Goal: Task Accomplishment & Management: Use online tool/utility

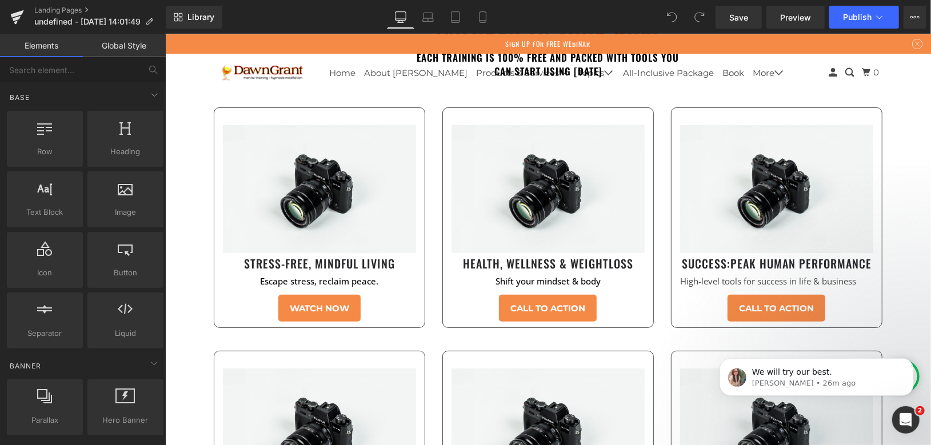
scroll to position [2735, 0]
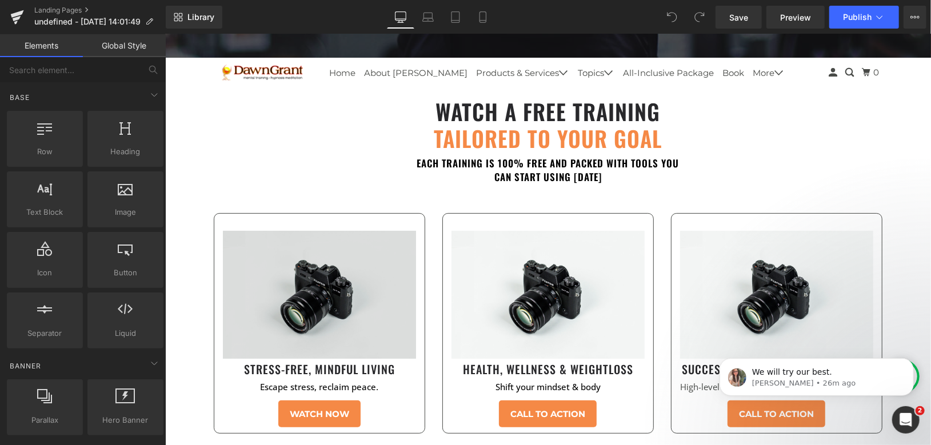
click at [315, 266] on img at bounding box center [318, 294] width 193 height 128
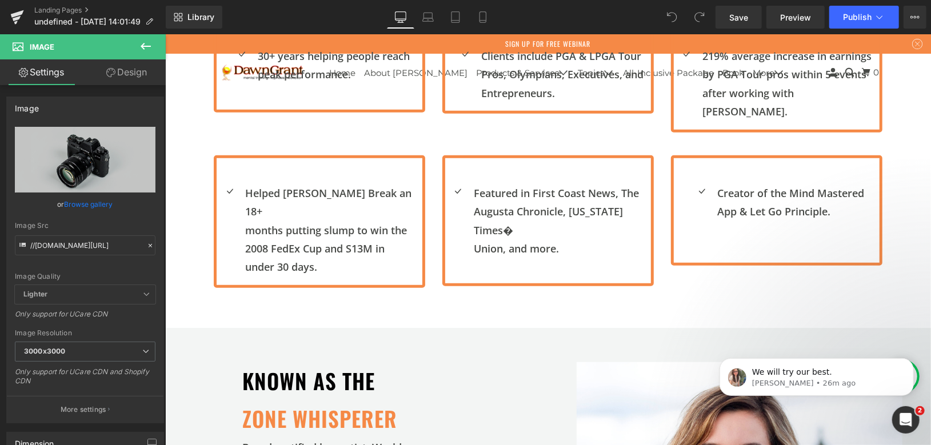
scroll to position [449, 0]
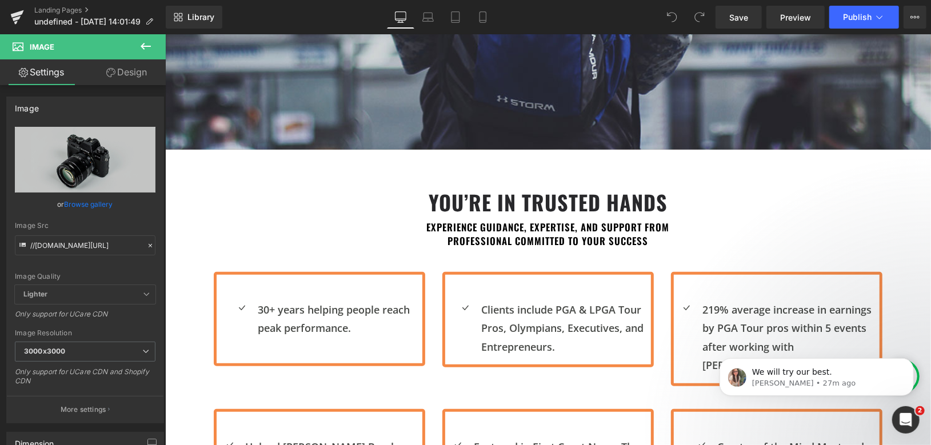
click at [146, 52] on icon at bounding box center [146, 46] width 14 height 14
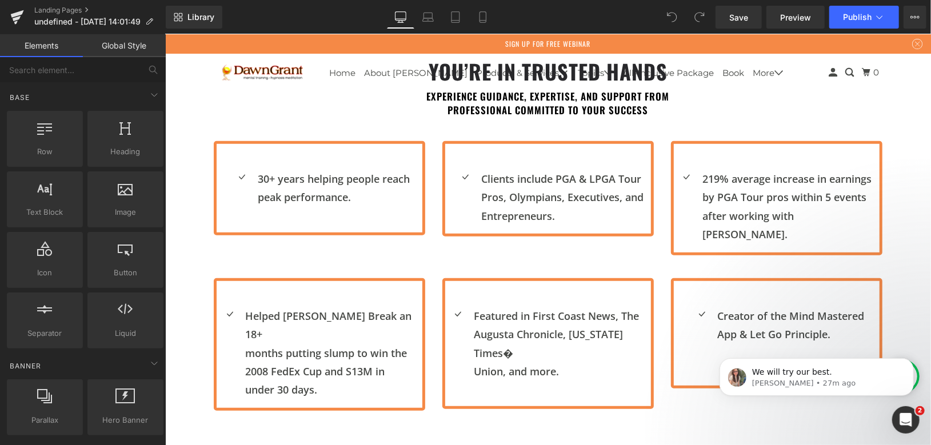
scroll to position [576, 0]
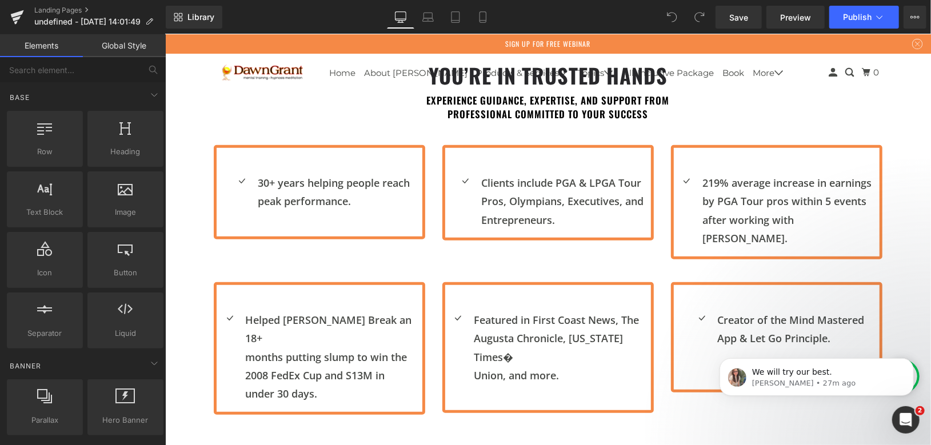
click at [478, 137] on div "Icon 30+ years helping people reach peak performance. Text Block Icon List 45px…" at bounding box center [548, 195] width 686 height 137
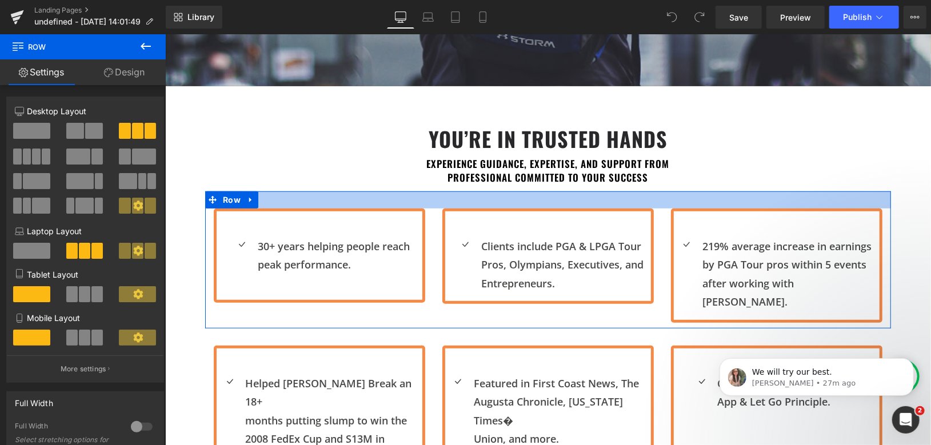
scroll to position [640, 0]
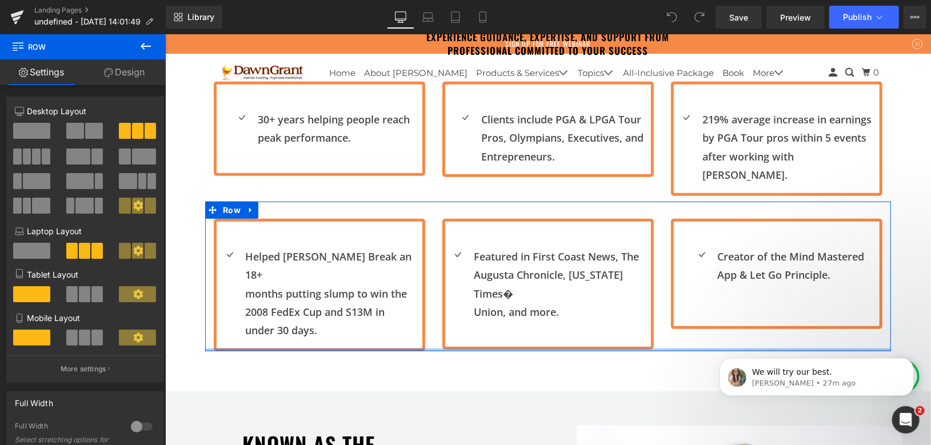
click at [430, 348] on div at bounding box center [548, 349] width 686 height 3
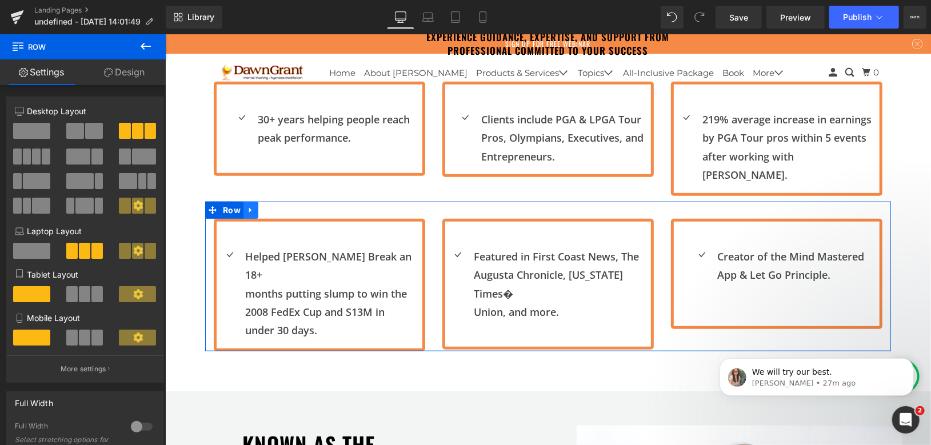
click at [250, 201] on link at bounding box center [250, 209] width 15 height 17
click at [261, 206] on icon at bounding box center [265, 210] width 8 height 8
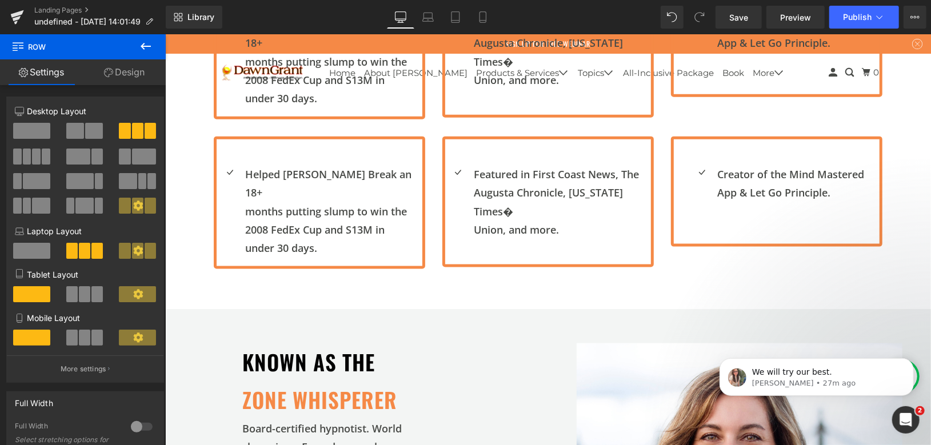
scroll to position [808, 0]
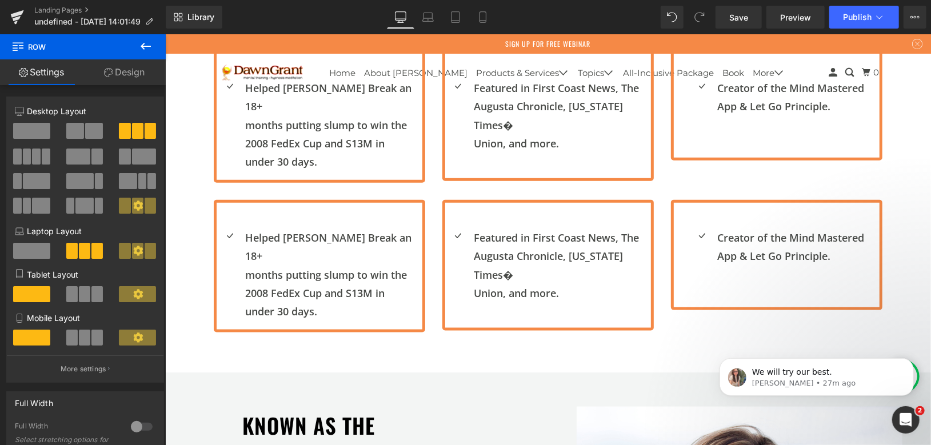
click at [308, 283] on p "2008 FedEx Cup and S13M in" at bounding box center [333, 292] width 177 height 18
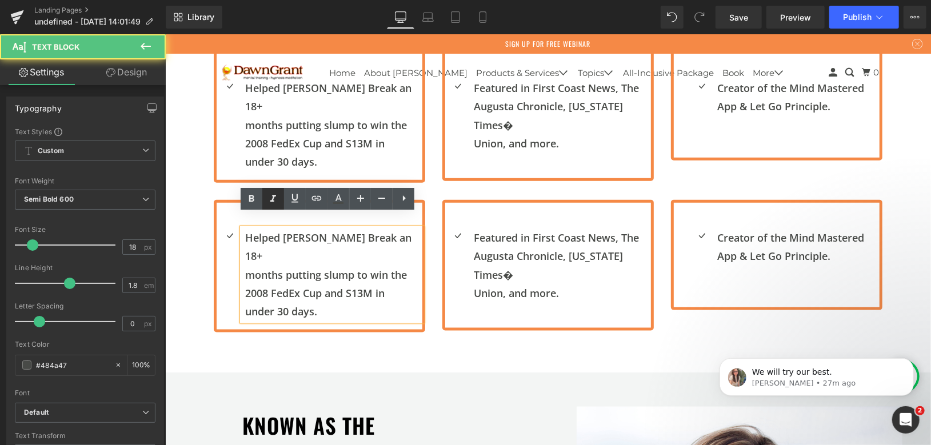
scroll to position [745, 0]
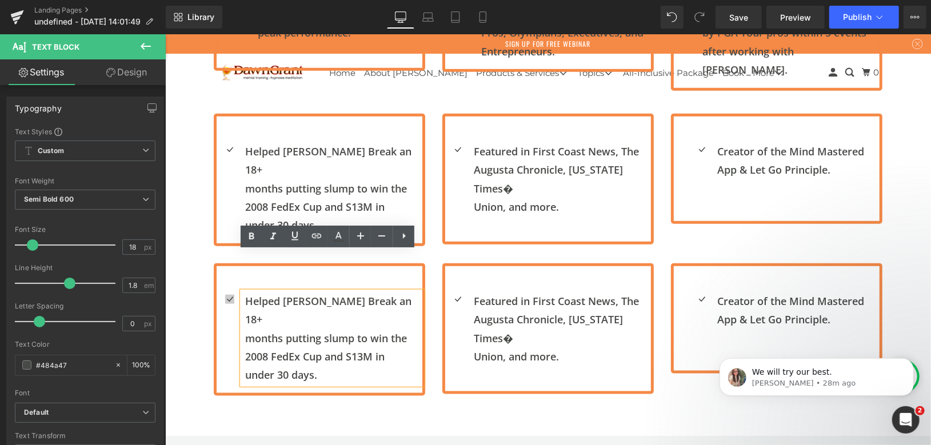
click at [234, 291] on div "Icon" at bounding box center [229, 299] width 26 height 17
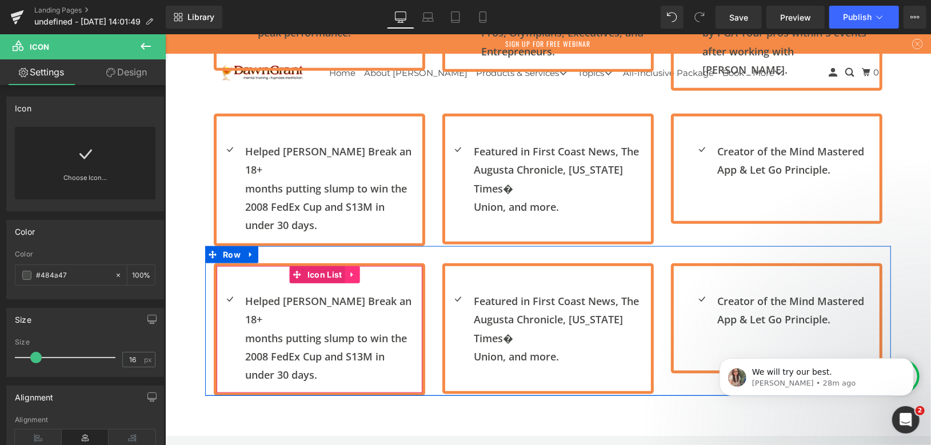
click at [350, 271] on icon at bounding box center [351, 273] width 2 height 5
click at [356, 270] on icon at bounding box center [360, 274] width 8 height 8
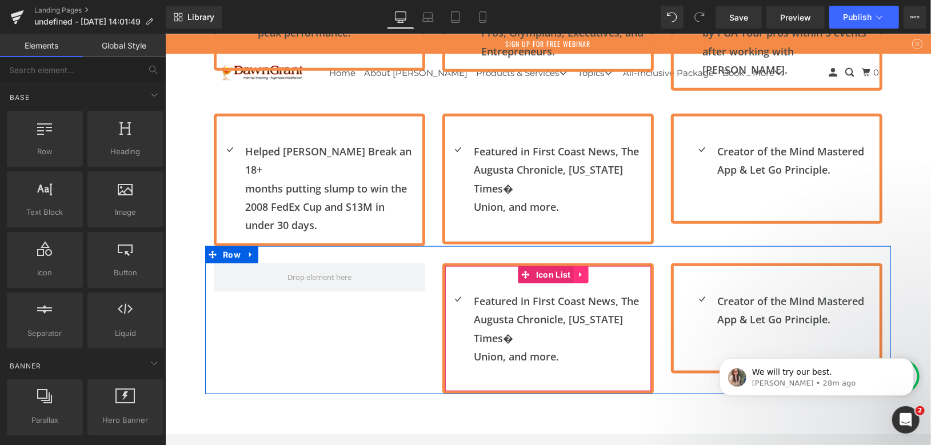
click at [577, 270] on icon at bounding box center [581, 274] width 8 height 9
click at [584, 270] on icon at bounding box center [588, 274] width 8 height 8
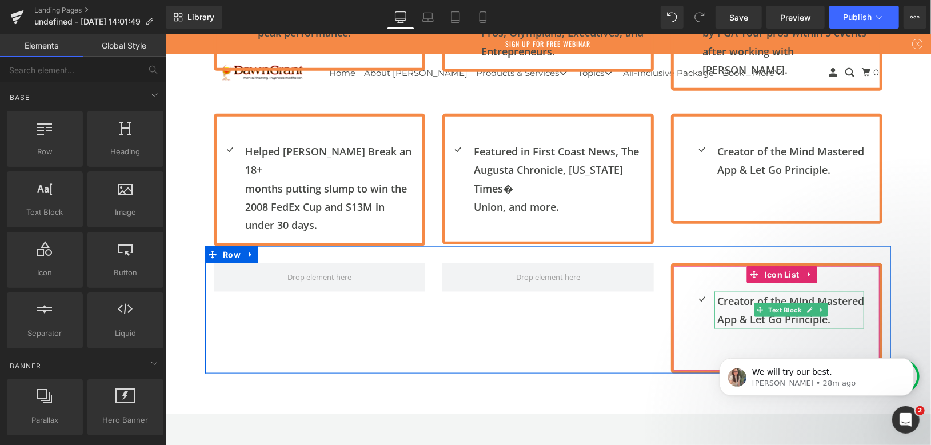
click at [720, 291] on p "Creator of the Mind Mastered" at bounding box center [790, 300] width 147 height 18
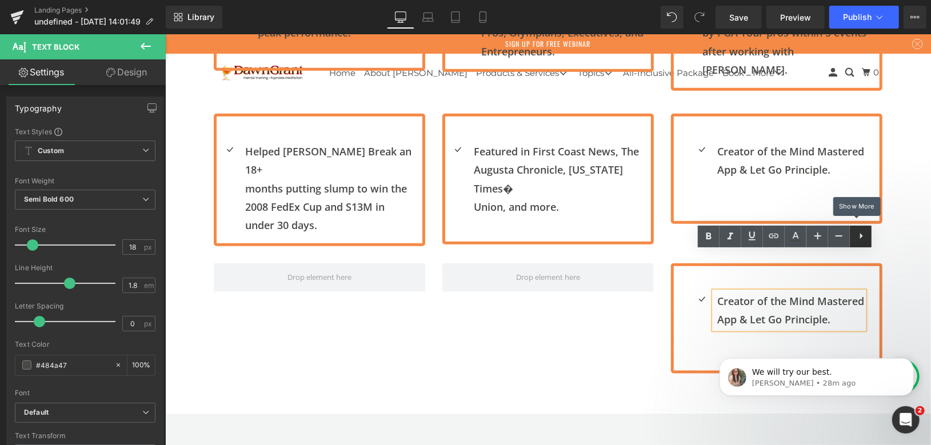
click at [865, 242] on icon at bounding box center [861, 236] width 14 height 14
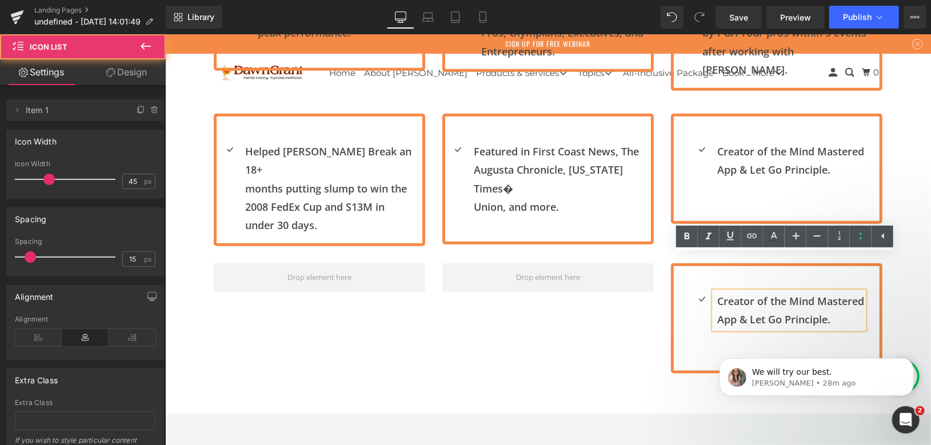
click at [691, 291] on div "Creator of the Mind Mastered App & Let Go Principle. Text Block" at bounding box center [775, 309] width 175 height 37
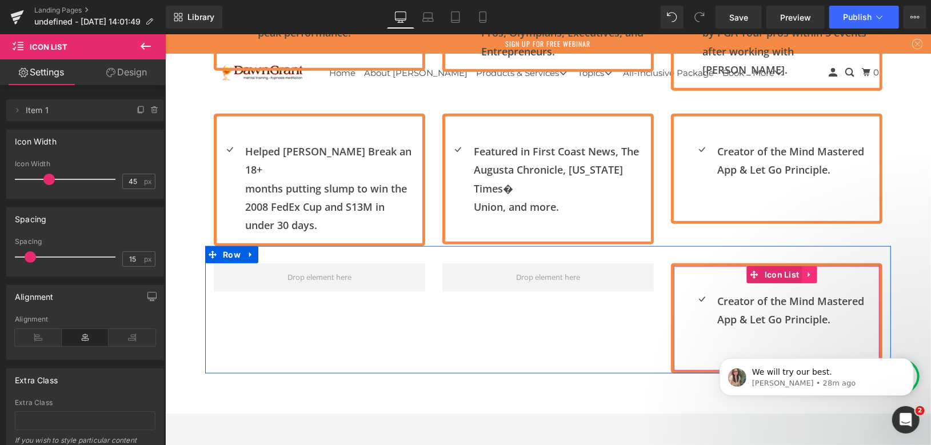
click at [808, 266] on link at bounding box center [809, 274] width 15 height 17
click at [813, 270] on icon at bounding box center [817, 274] width 8 height 9
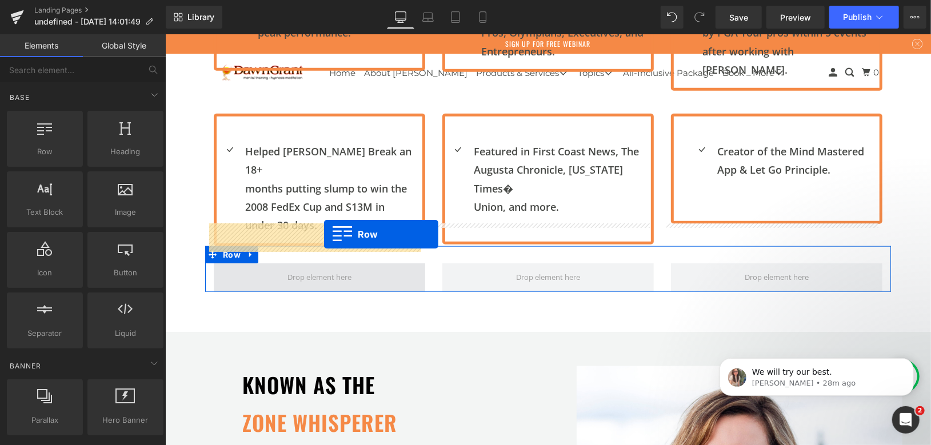
drag, startPoint x: 318, startPoint y: 202, endPoint x: 323, endPoint y: 234, distance: 32.5
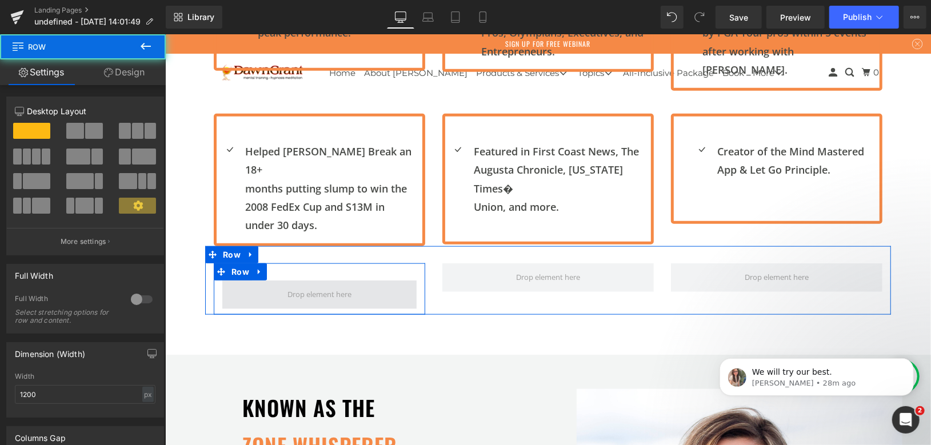
click at [300, 283] on span at bounding box center [319, 293] width 72 height 21
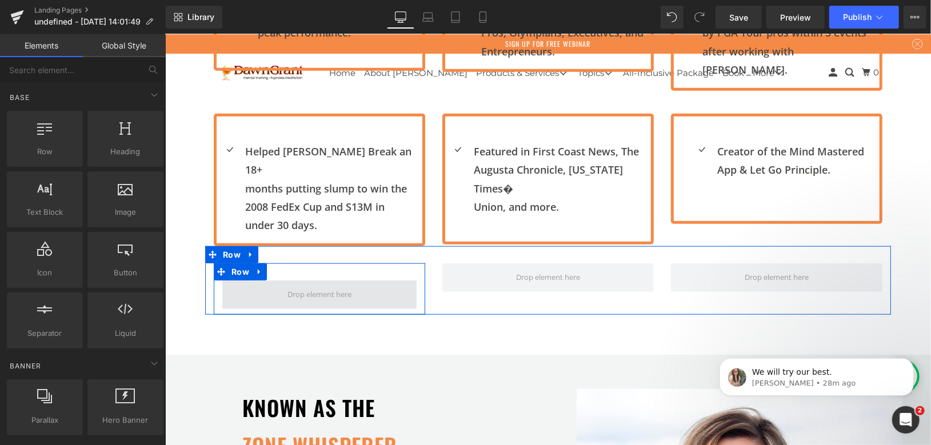
click at [283, 283] on span at bounding box center [319, 293] width 72 height 21
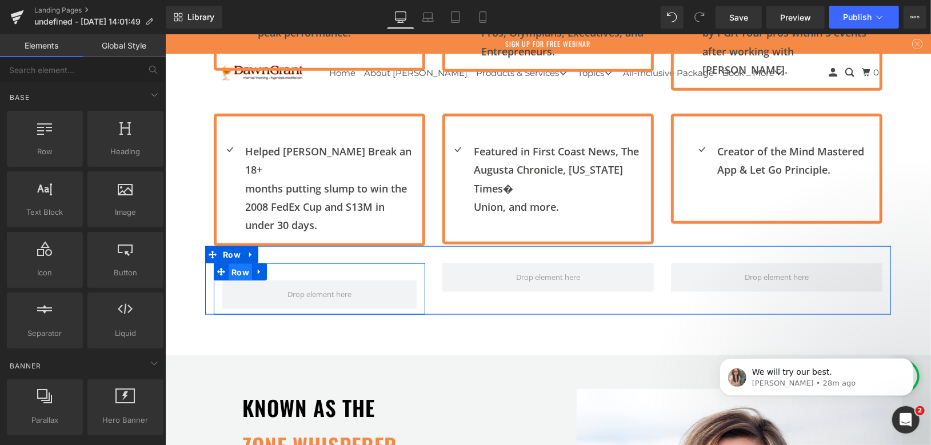
click at [234, 263] on span "Row" at bounding box center [239, 271] width 23 height 17
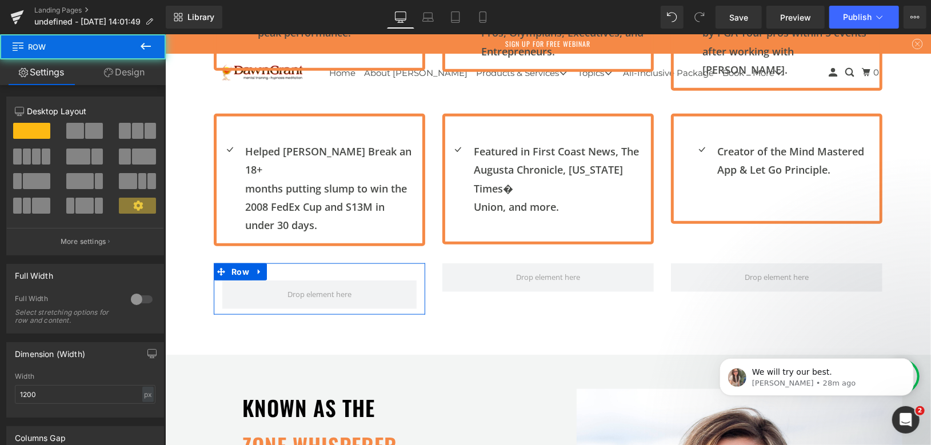
drag, startPoint x: 86, startPoint y: 131, endPoint x: 55, endPoint y: 172, distance: 51.4
click at [86, 131] on span at bounding box center [94, 131] width 18 height 16
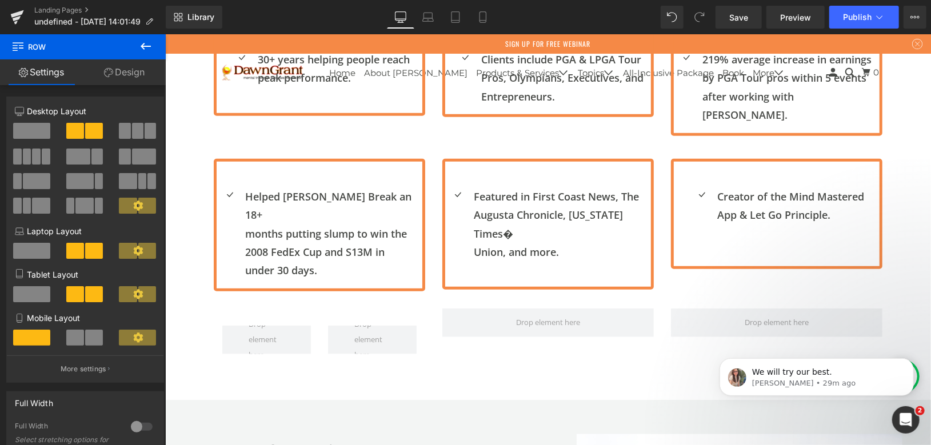
scroll to position [681, 0]
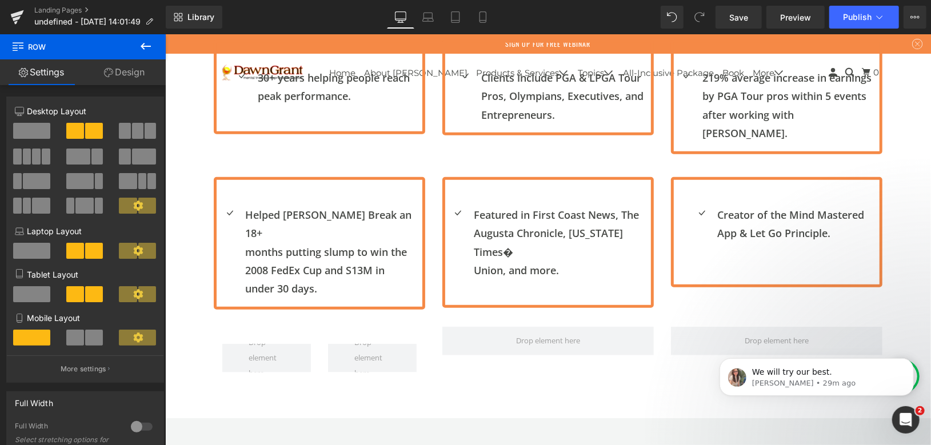
click at [143, 47] on icon at bounding box center [146, 46] width 14 height 14
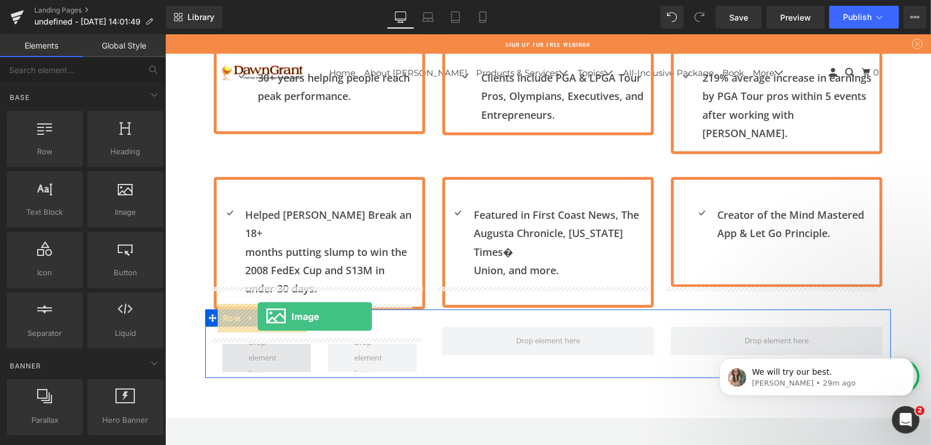
drag, startPoint x: 293, startPoint y: 236, endPoint x: 257, endPoint y: 316, distance: 87.5
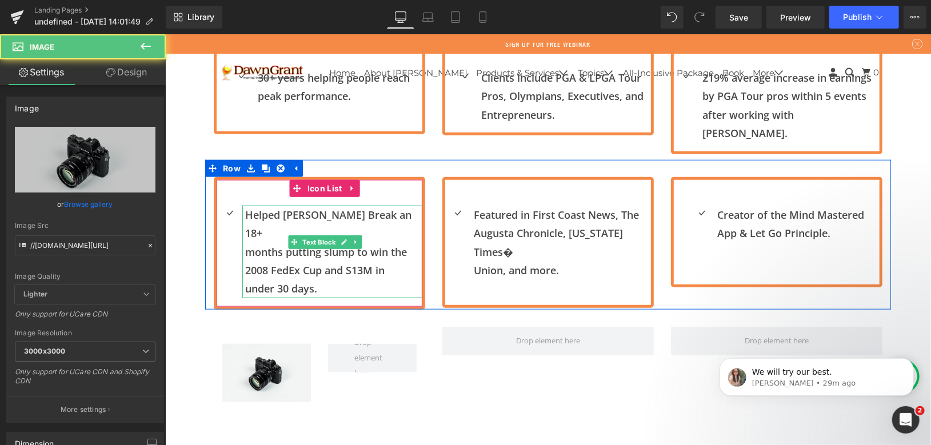
click at [280, 242] on p "months putting slump to win the" at bounding box center [333, 251] width 177 height 18
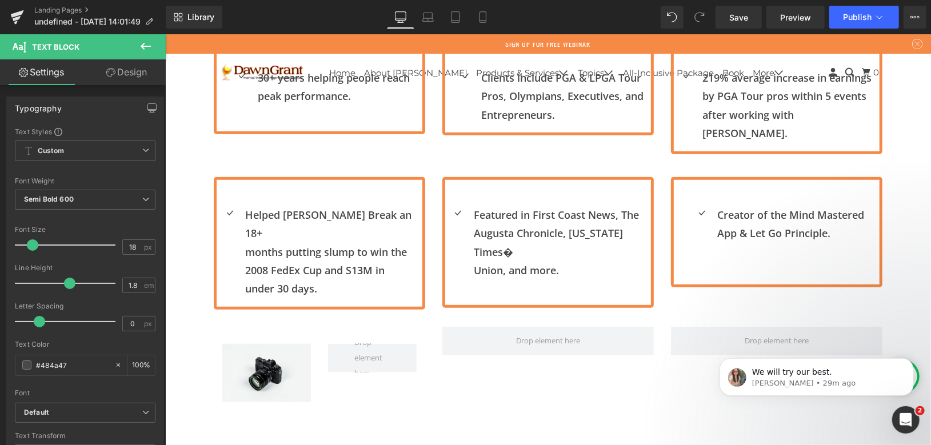
click at [145, 45] on icon at bounding box center [146, 46] width 14 height 14
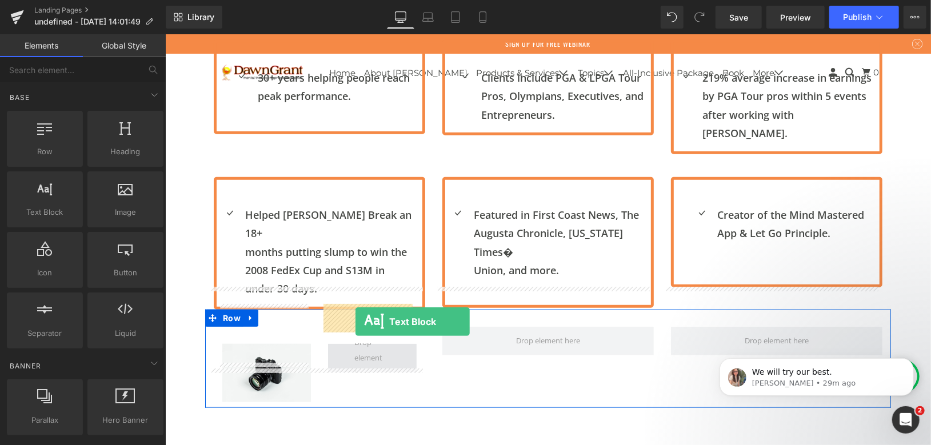
drag, startPoint x: 212, startPoint y: 245, endPoint x: 355, endPoint y: 322, distance: 162.4
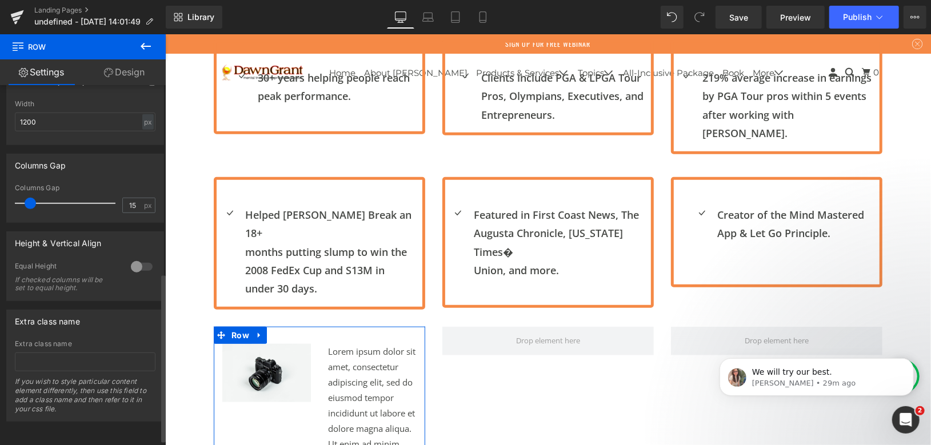
scroll to position [412, 0]
click at [134, 258] on div at bounding box center [141, 267] width 27 height 18
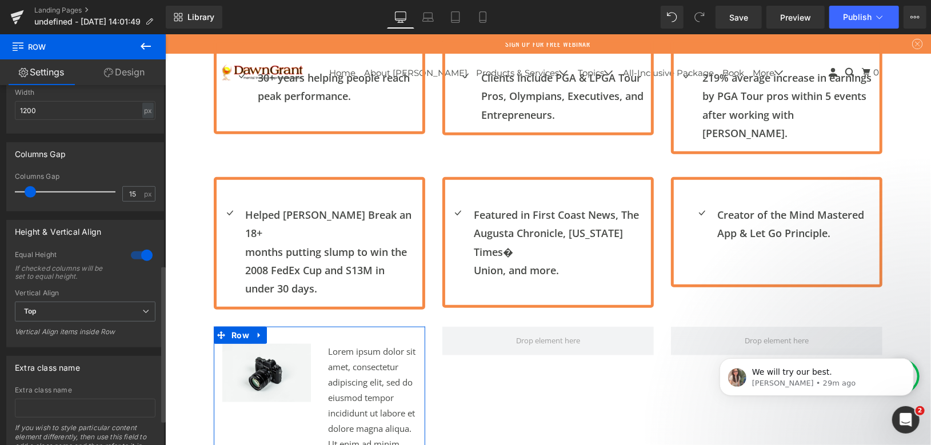
click at [134, 258] on div at bounding box center [141, 255] width 27 height 18
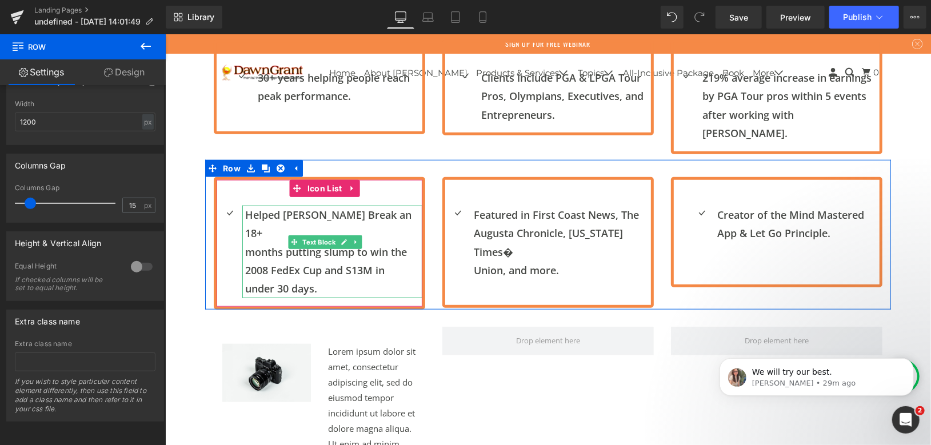
click at [277, 242] on p "months putting slump to win the" at bounding box center [333, 251] width 177 height 18
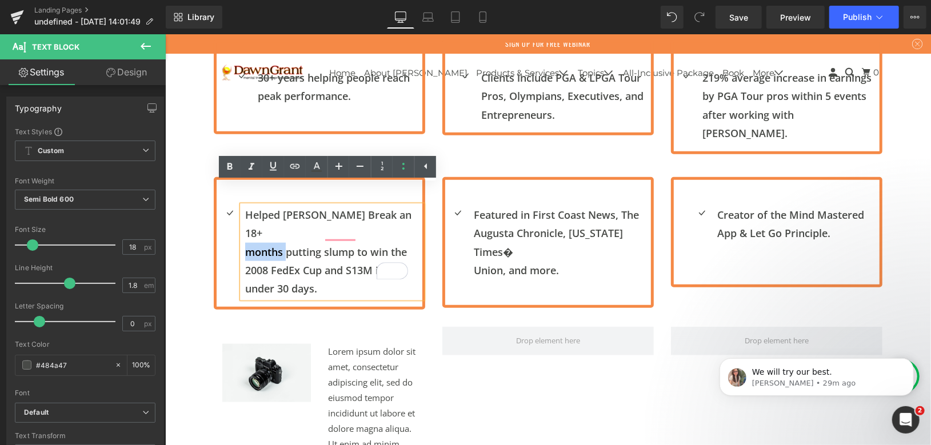
click at [216, 205] on div "Icon Helped Vijay Sing Break an 18+ months putting slump to win the 2008 FedEx …" at bounding box center [319, 255] width 206 height 101
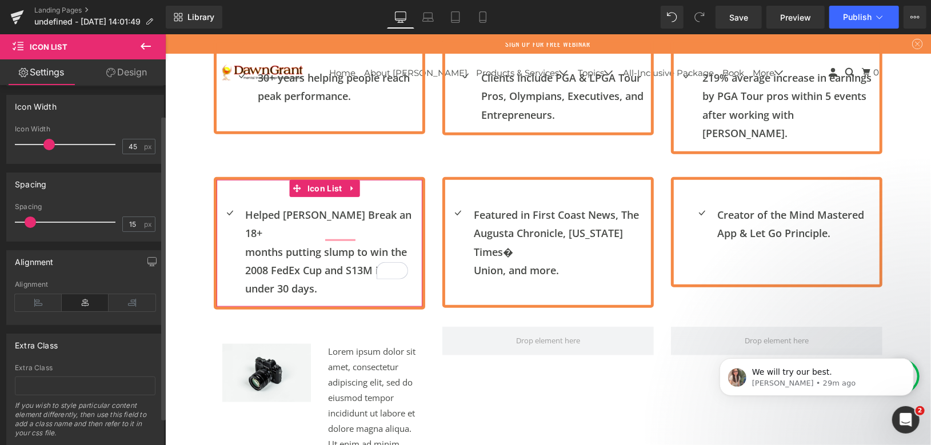
scroll to position [67, 0]
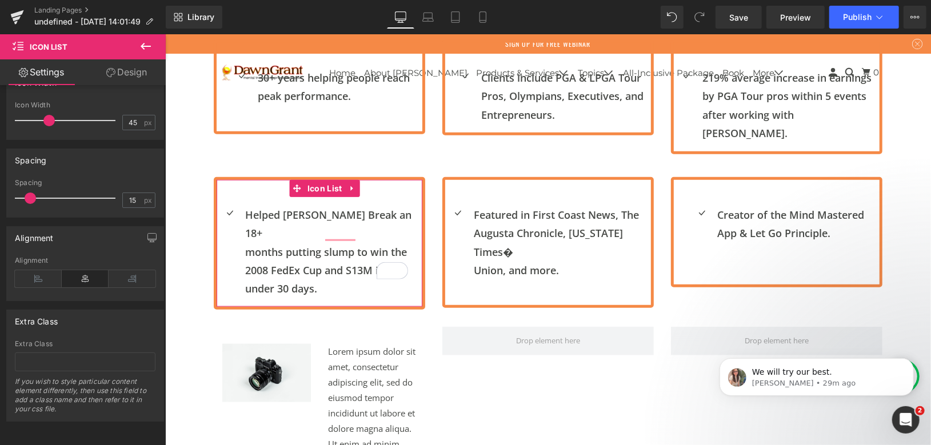
click at [122, 78] on link "Design" at bounding box center [126, 72] width 83 height 26
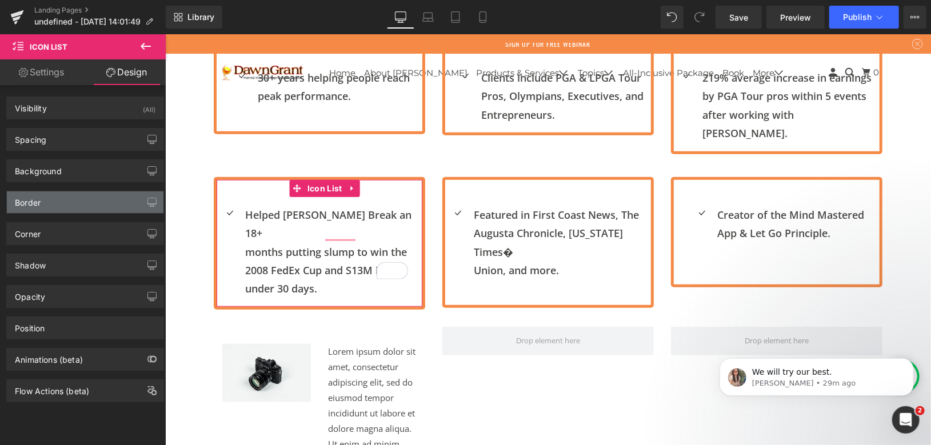
click at [63, 206] on div "Border" at bounding box center [85, 202] width 157 height 22
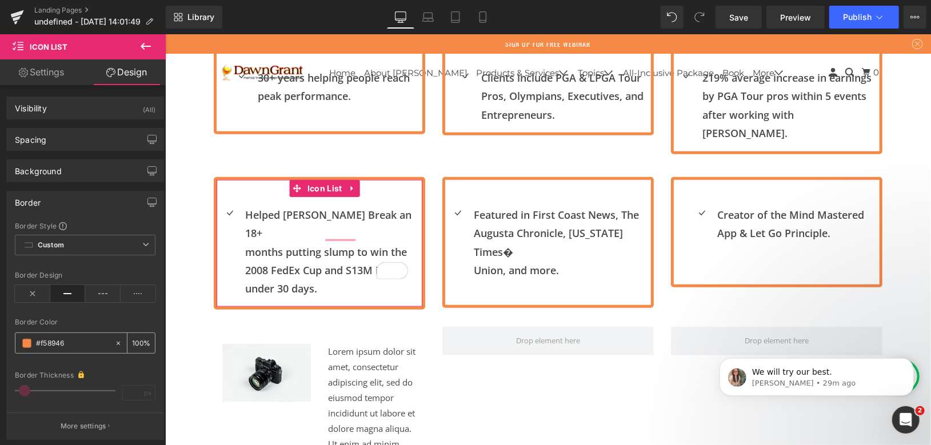
click at [70, 342] on input "text" at bounding box center [72, 343] width 73 height 13
type input "#f58946"
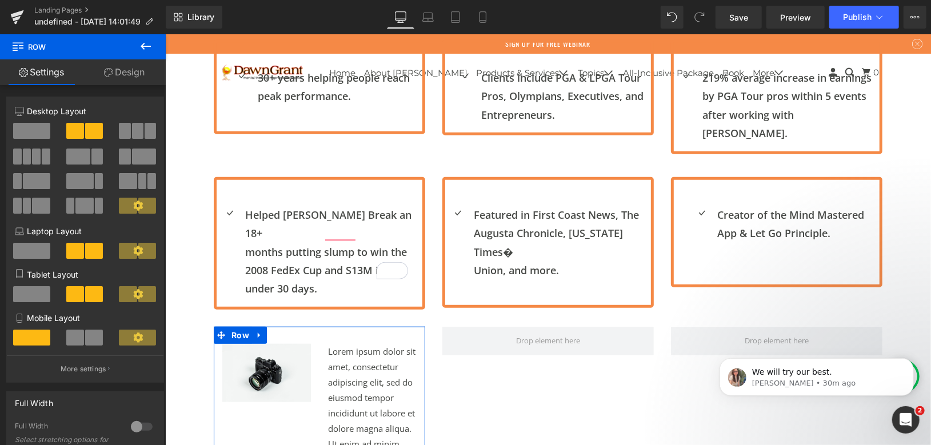
click at [111, 81] on link "Design" at bounding box center [124, 72] width 83 height 26
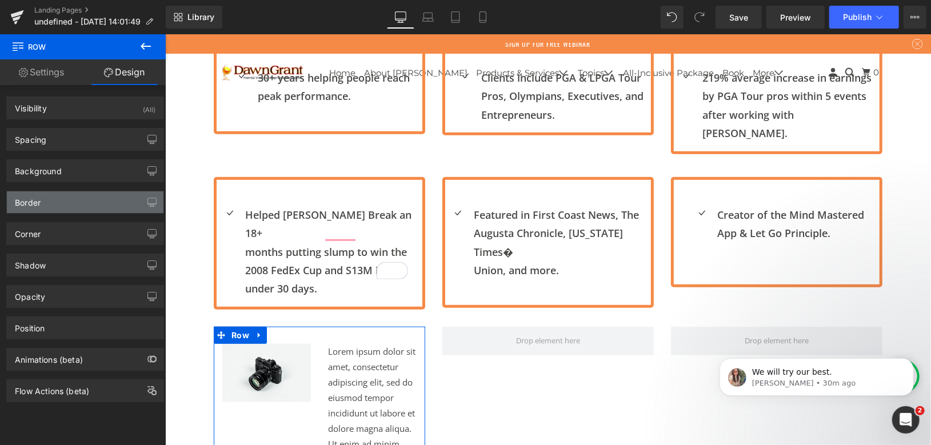
click at [64, 206] on div "Border" at bounding box center [85, 202] width 157 height 22
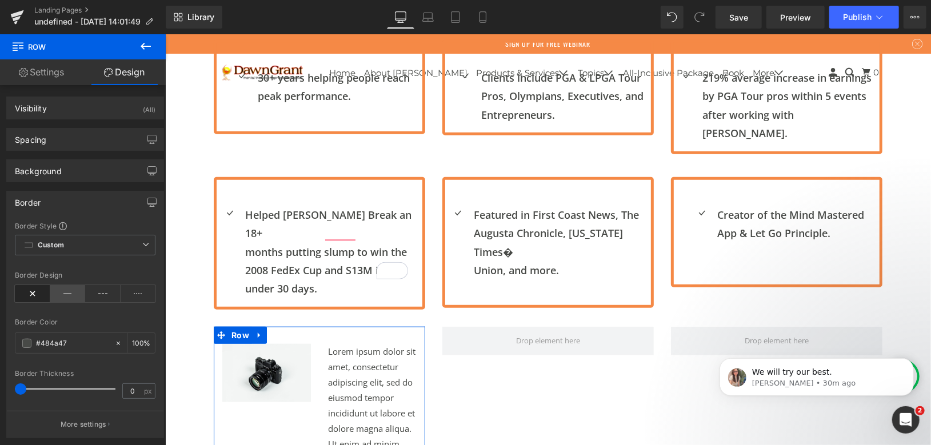
click at [68, 294] on icon at bounding box center [67, 293] width 35 height 17
click at [70, 346] on input "#484a47" at bounding box center [72, 343] width 73 height 13
paste input "f58946"
type input "#f58946"
click at [99, 318] on div "Border Color" at bounding box center [85, 322] width 141 height 8
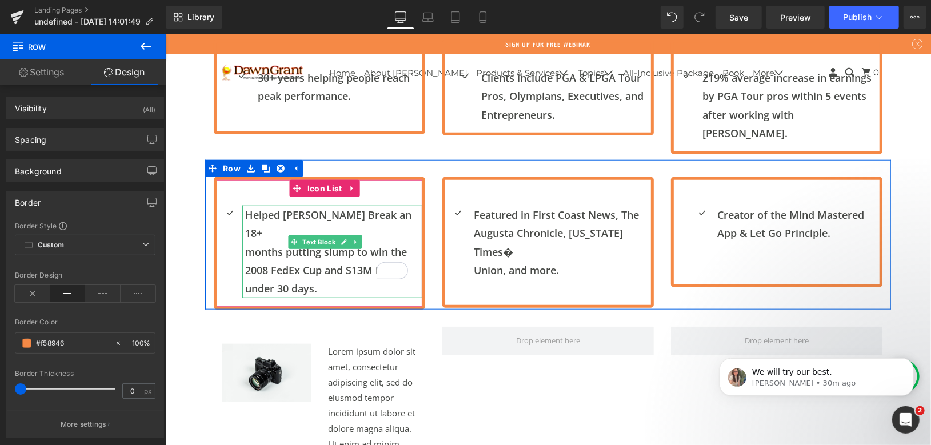
click at [281, 242] on p "months putting slump to win the" at bounding box center [333, 251] width 177 height 18
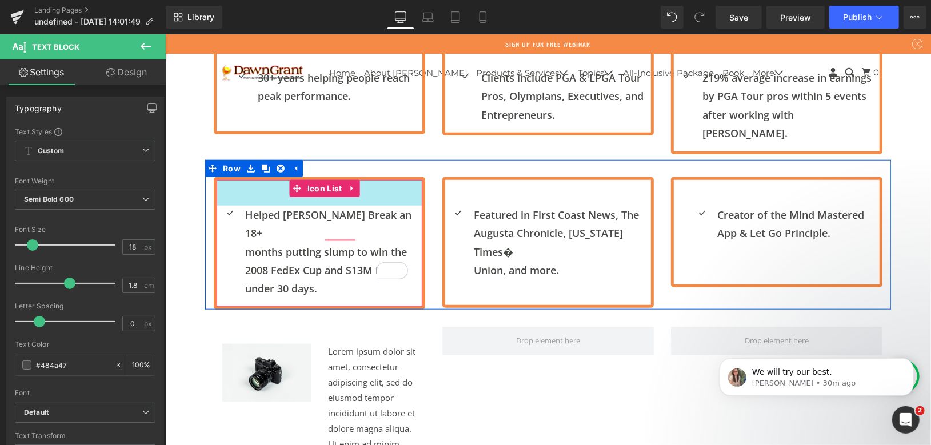
click at [219, 179] on div "45px" at bounding box center [319, 192] width 206 height 26
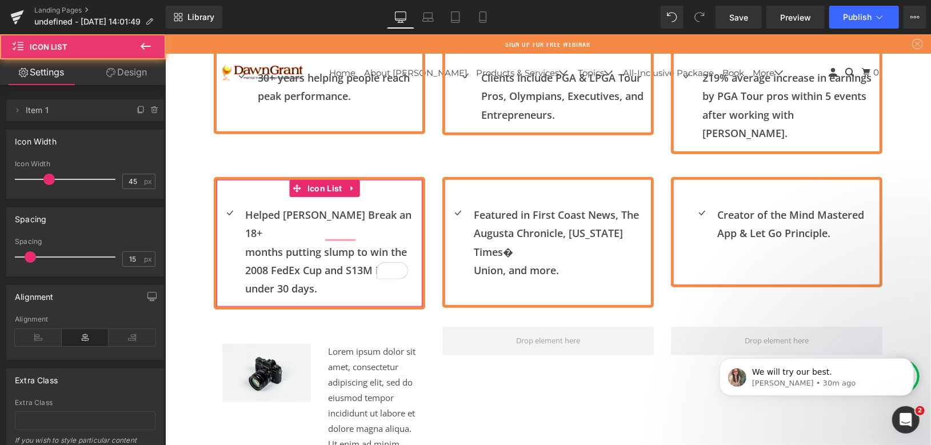
click at [123, 69] on link "Design" at bounding box center [126, 72] width 83 height 26
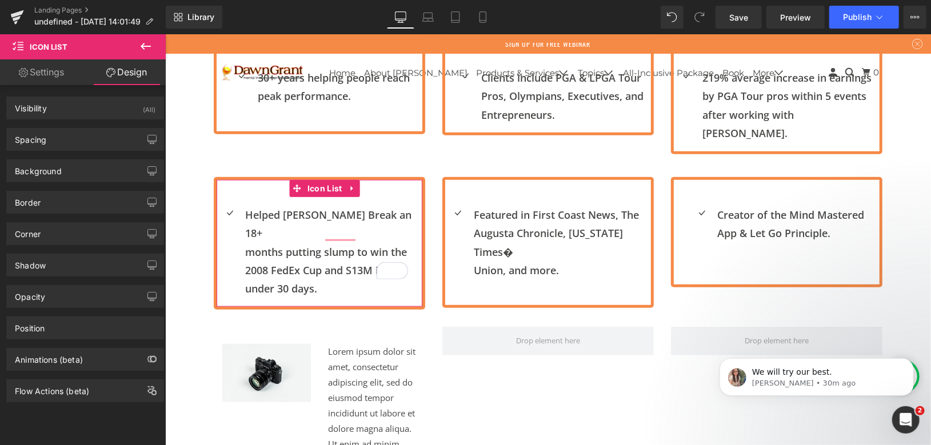
click at [53, 74] on link "Settings" at bounding box center [41, 72] width 83 height 26
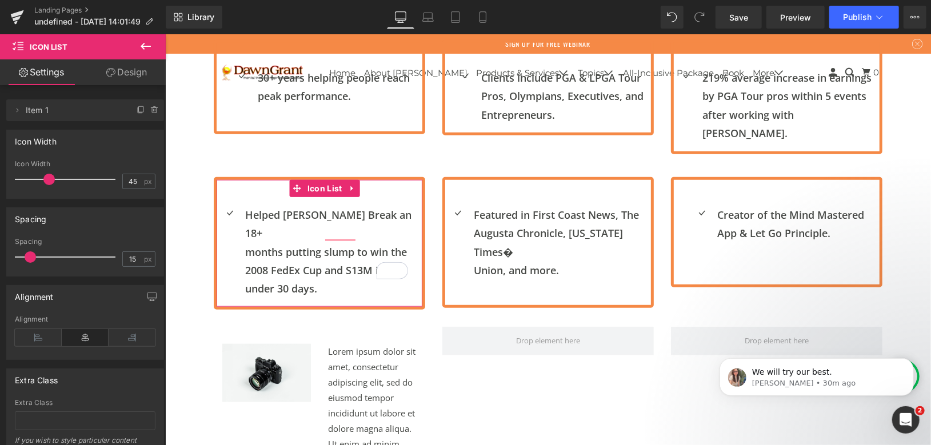
click at [109, 73] on icon at bounding box center [110, 72] width 9 height 9
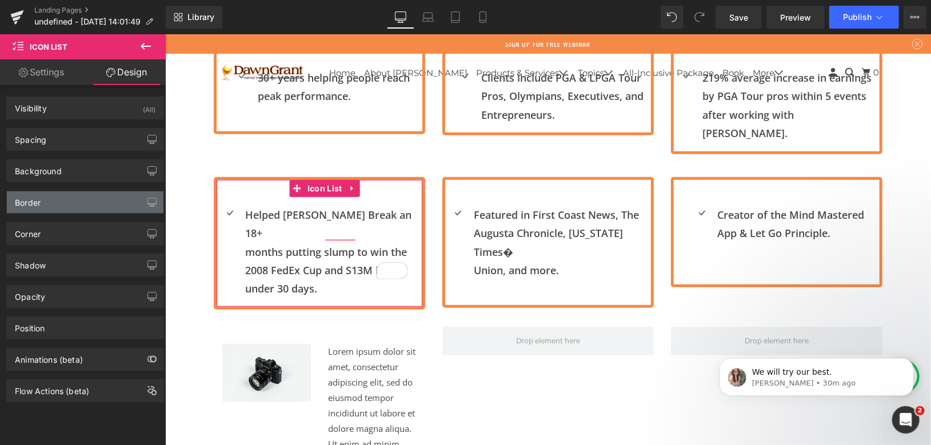
click at [66, 208] on div "Border" at bounding box center [85, 202] width 157 height 22
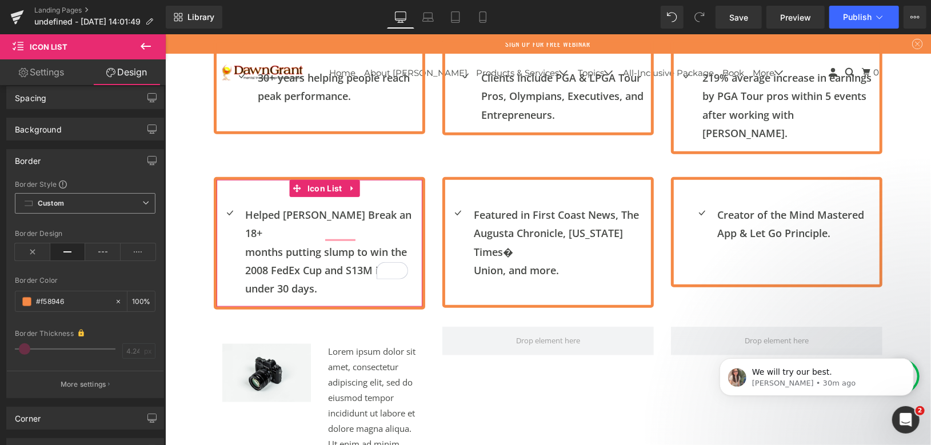
scroll to position [63, 0]
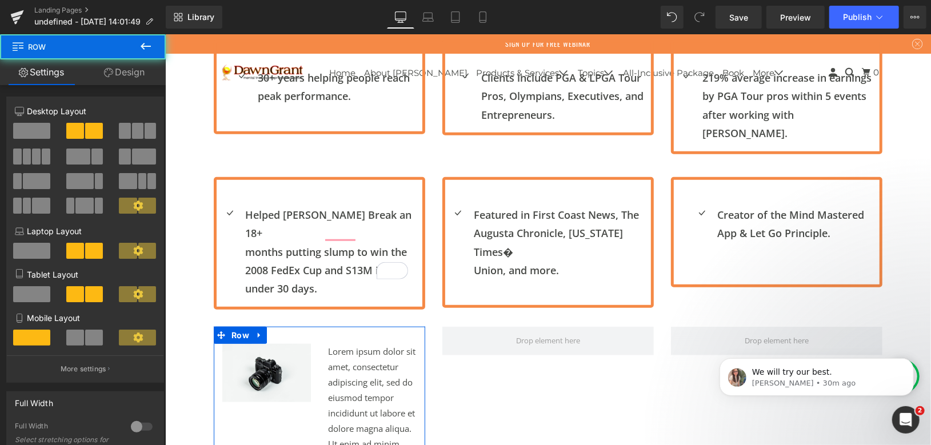
click at [108, 76] on icon at bounding box center [108, 72] width 9 height 9
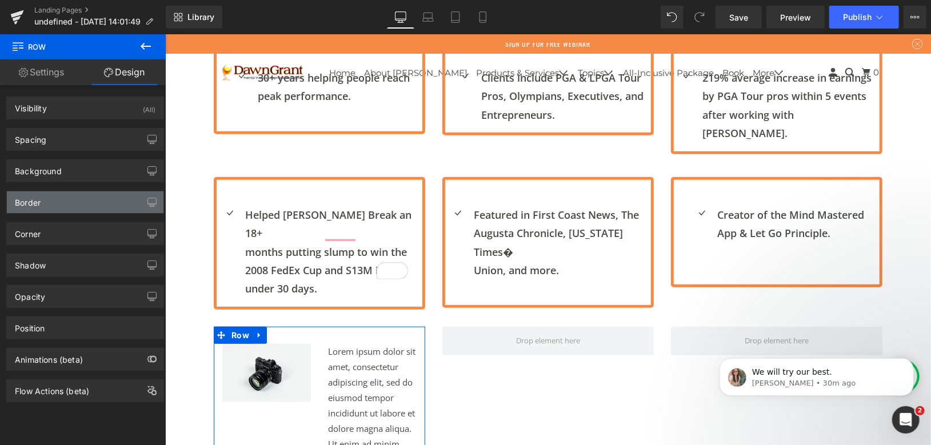
click at [69, 207] on div "Border" at bounding box center [85, 202] width 157 height 22
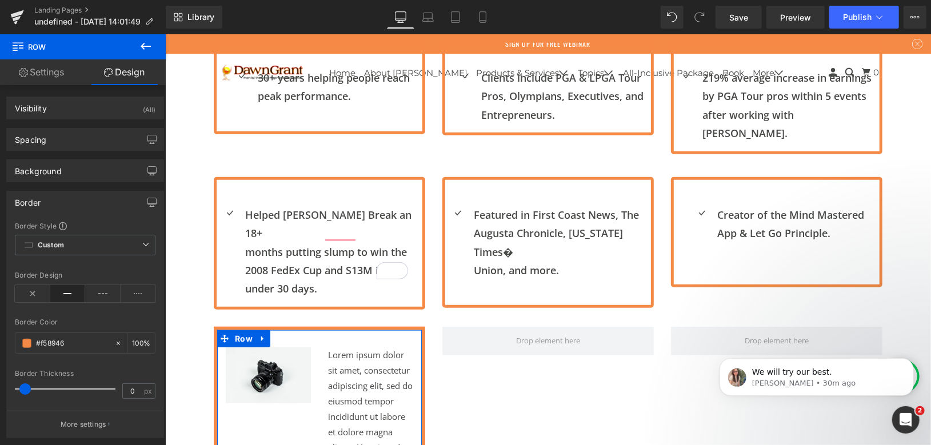
click at [23, 386] on span at bounding box center [24, 389] width 11 height 11
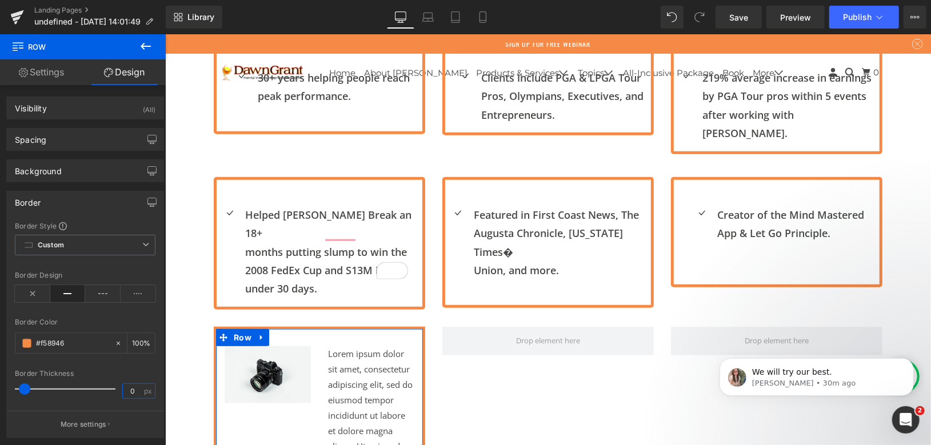
click at [134, 390] on input "0" at bounding box center [133, 391] width 20 height 14
type input "4.42"
click at [114, 370] on div "Border Thickness" at bounding box center [85, 374] width 141 height 8
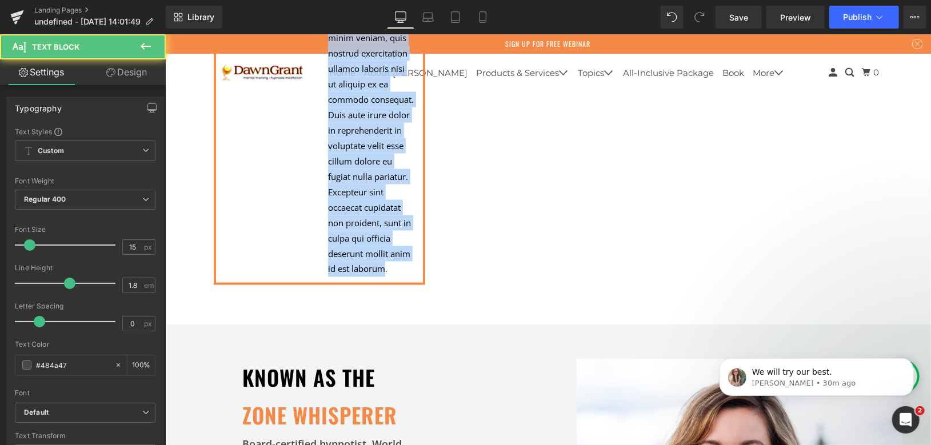
scroll to position [1126, 0]
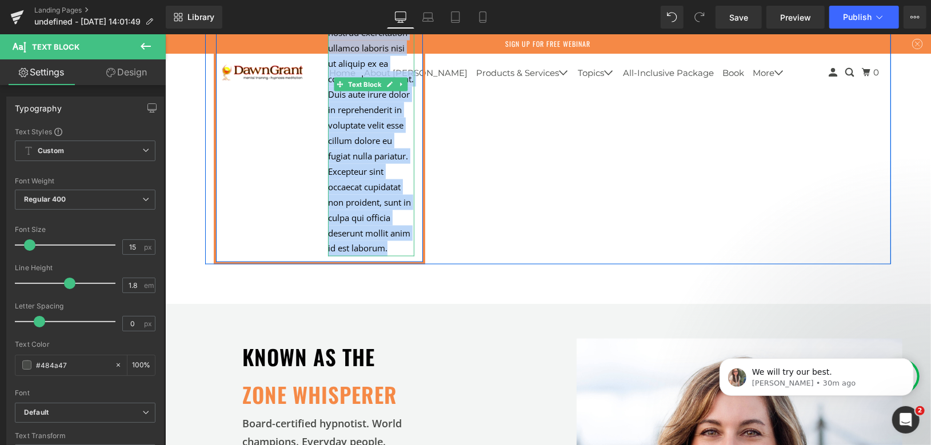
drag, startPoint x: 324, startPoint y: 139, endPoint x: 390, endPoint y: 223, distance: 107.0
click at [390, 223] on p "Lorem ipsum dolor sit amet, consectetur adipiscing elit, sed do eiusmod tempor …" at bounding box center [370, 78] width 86 height 355
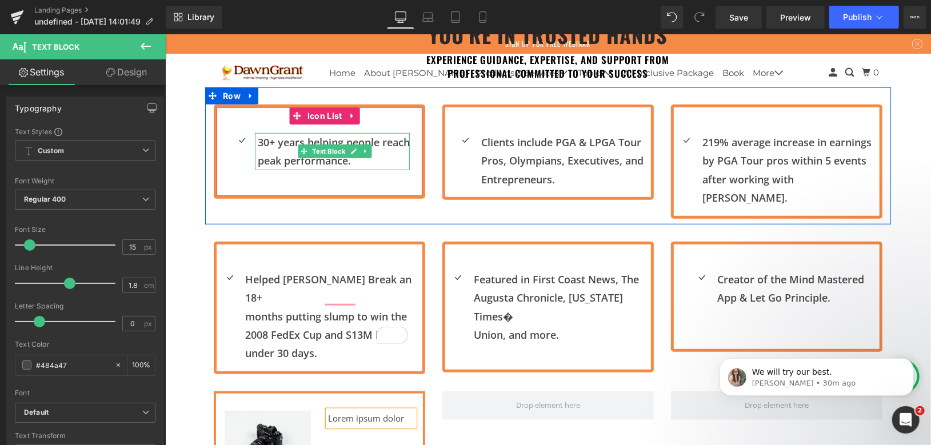
scroll to position [638, 0]
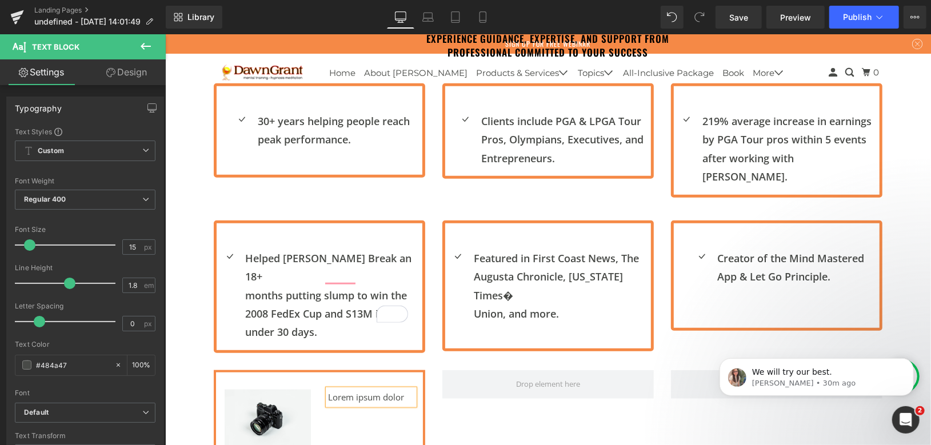
click at [338, 390] on div "Image Lorem ipsum dolor Text Block Row" at bounding box center [318, 412] width 211 height 85
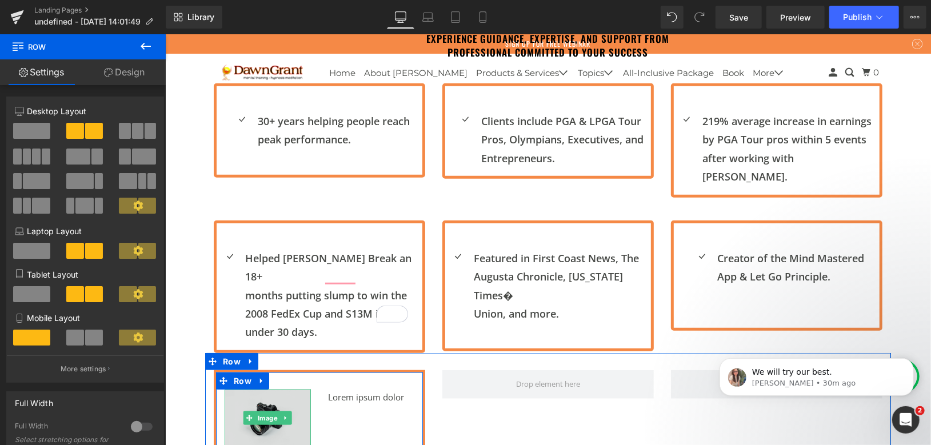
click at [300, 389] on img at bounding box center [267, 417] width 86 height 57
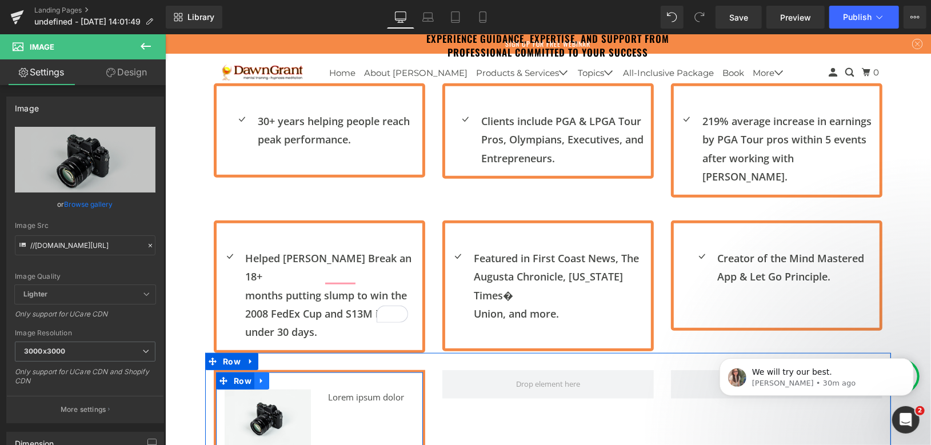
click at [259, 376] on icon at bounding box center [261, 380] width 8 height 9
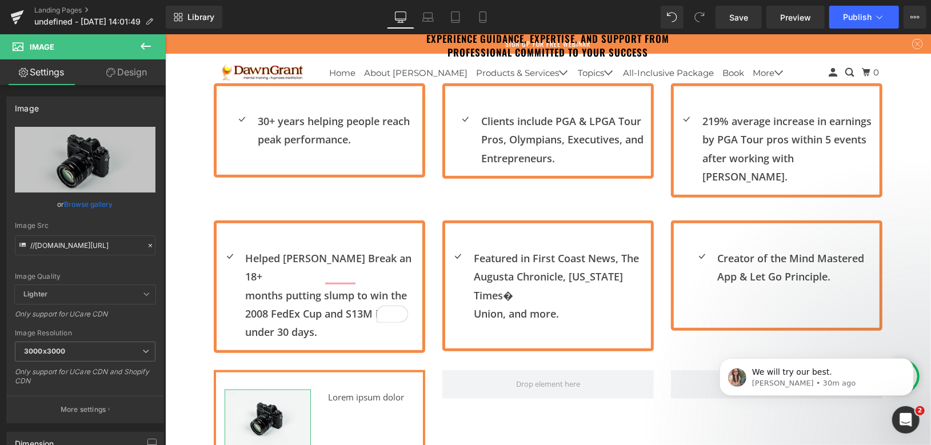
click at [119, 73] on link "Design" at bounding box center [126, 72] width 83 height 26
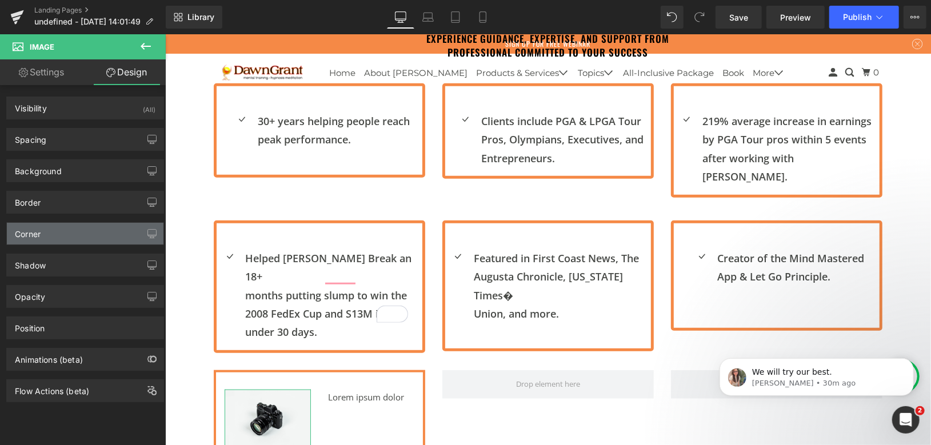
click at [78, 230] on div "Corner" at bounding box center [85, 234] width 157 height 22
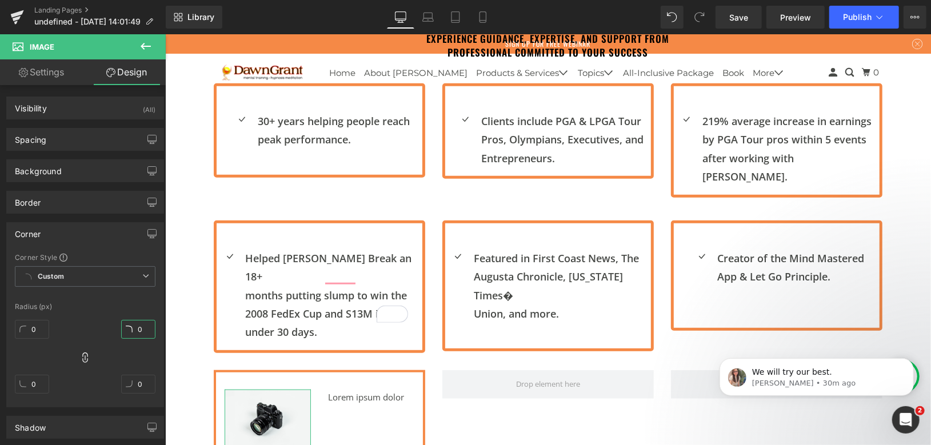
click at [139, 326] on input "0" at bounding box center [138, 329] width 34 height 19
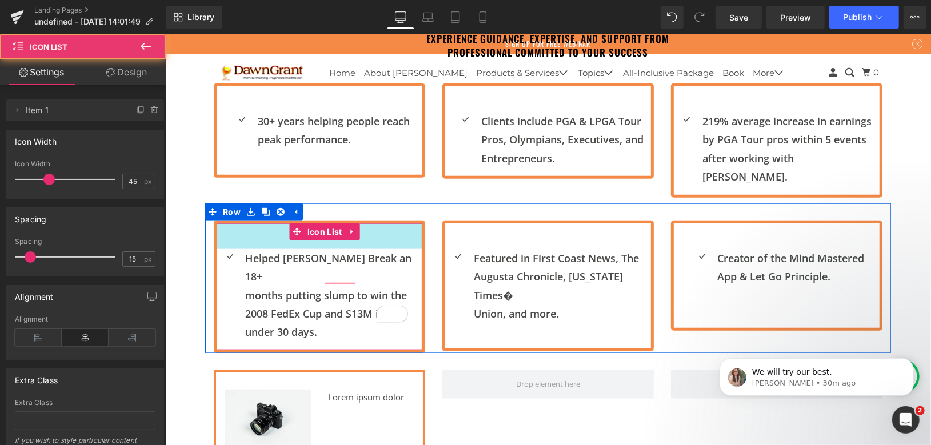
click at [250, 223] on div "45px" at bounding box center [319, 236] width 206 height 26
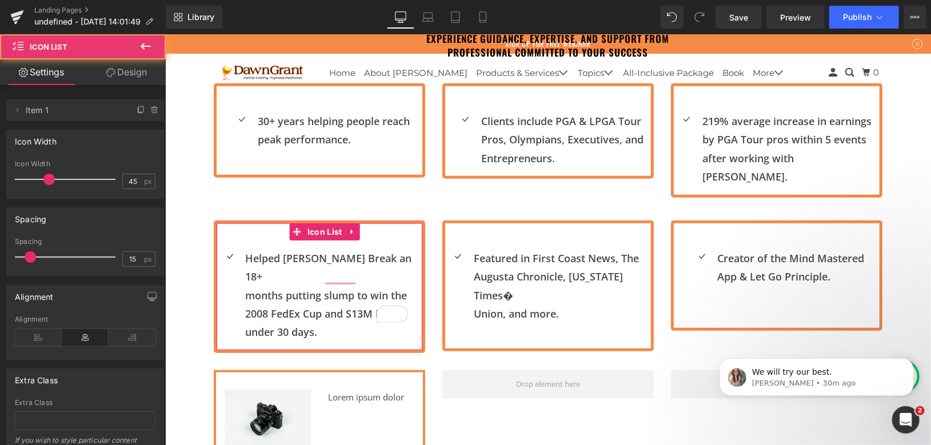
click at [111, 77] on link "Design" at bounding box center [126, 72] width 83 height 26
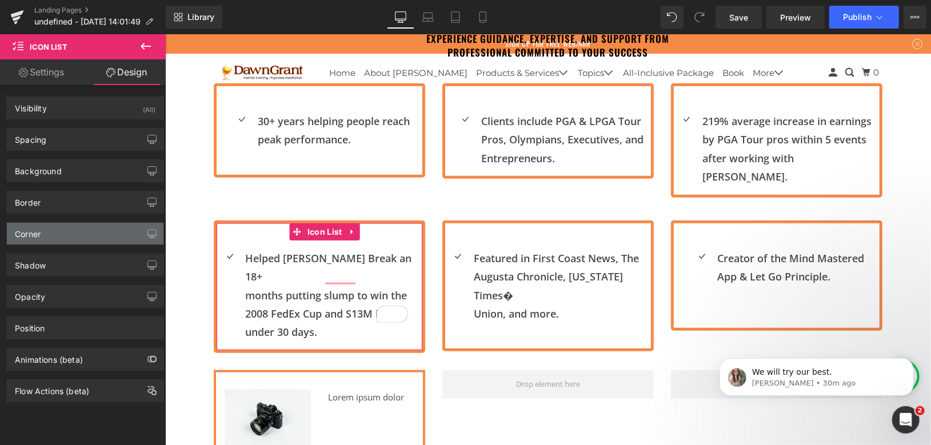
click at [74, 229] on div "Corner" at bounding box center [85, 234] width 157 height 22
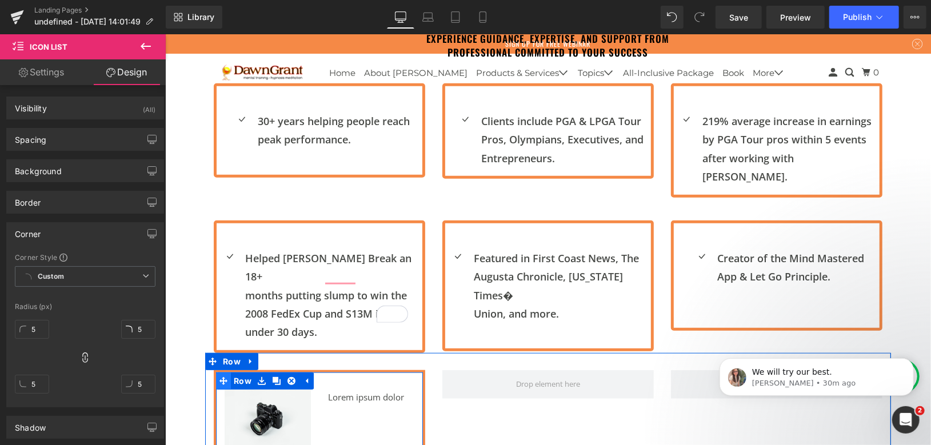
click at [221, 377] on icon at bounding box center [223, 381] width 8 height 8
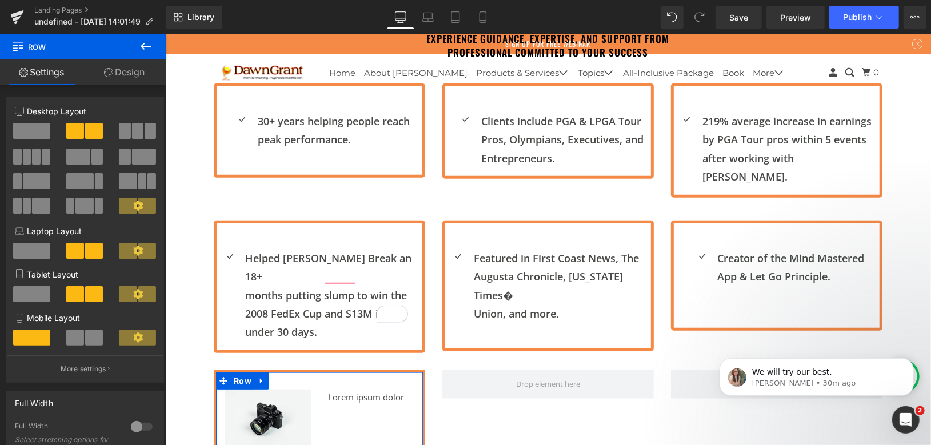
click at [134, 74] on link "Design" at bounding box center [124, 72] width 83 height 26
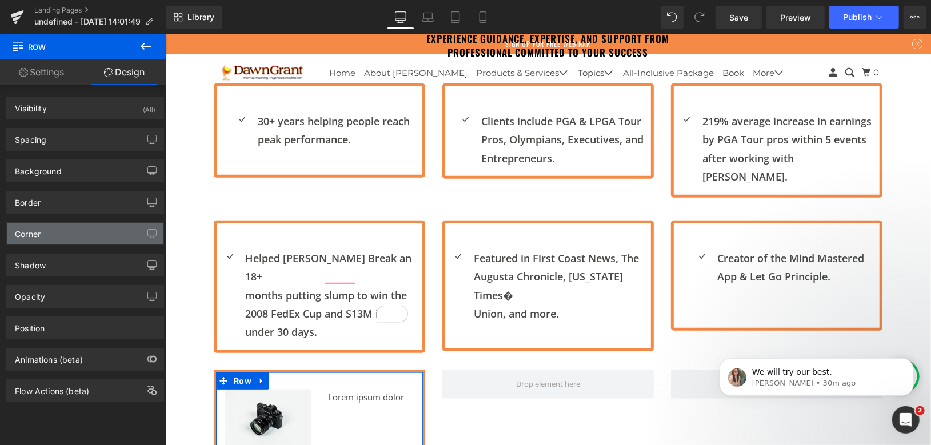
click at [56, 233] on div "Corner" at bounding box center [85, 234] width 157 height 22
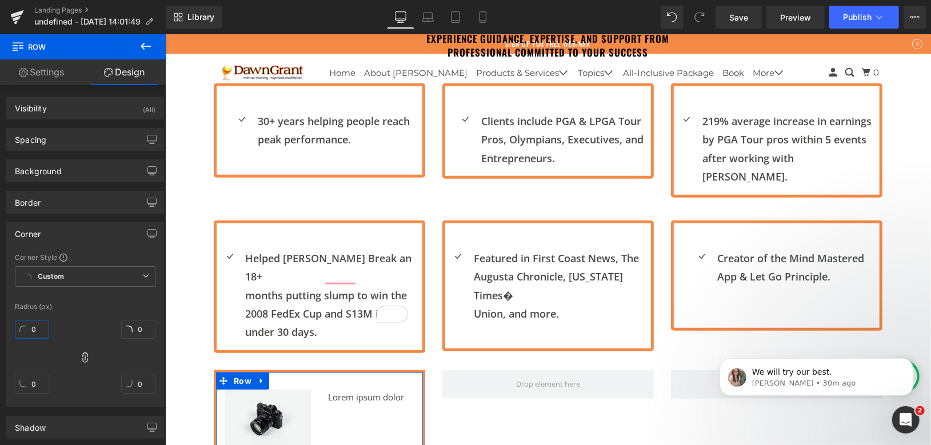
click at [29, 327] on input "0" at bounding box center [32, 329] width 34 height 19
type input "5"
click at [91, 239] on div "Corner" at bounding box center [85, 234] width 157 height 22
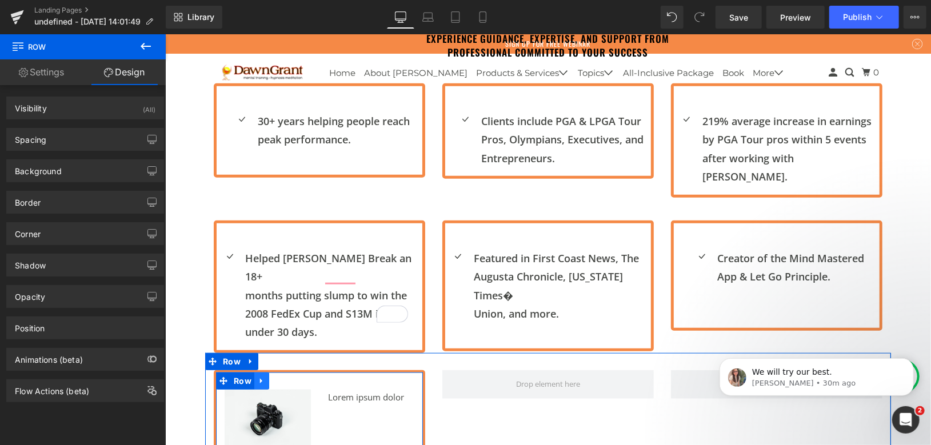
click at [259, 378] on icon at bounding box center [260, 380] width 2 height 5
click at [273, 377] on icon at bounding box center [276, 381] width 8 height 8
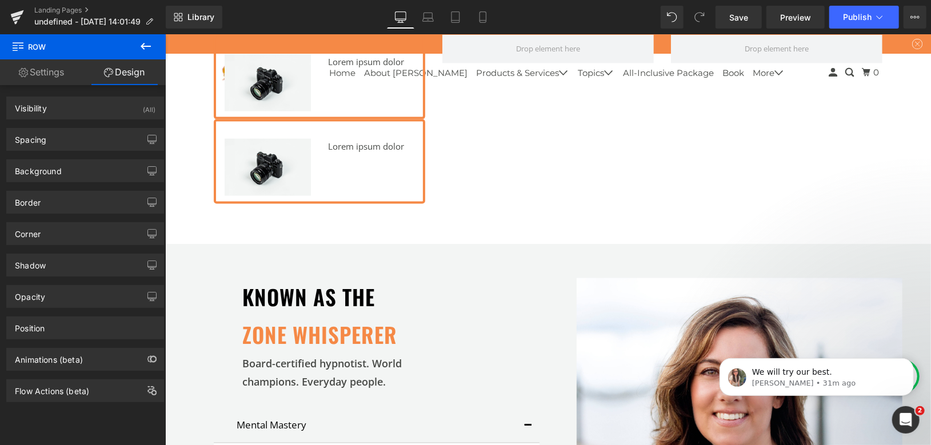
scroll to position [783, 0]
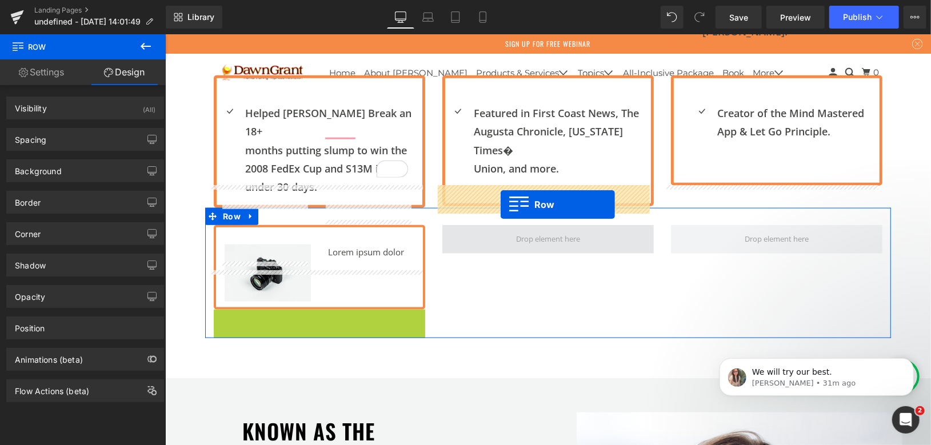
drag, startPoint x: 218, startPoint y: 281, endPoint x: 500, endPoint y: 204, distance: 292.0
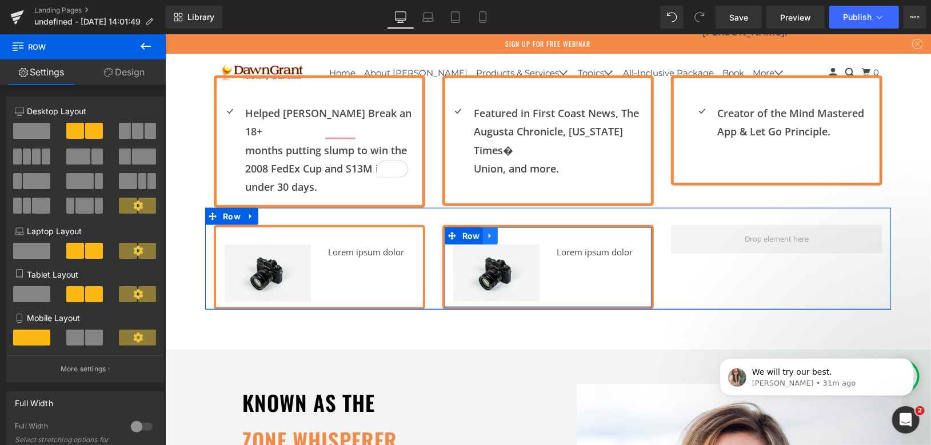
click at [489, 227] on link at bounding box center [489, 235] width 15 height 17
click at [502, 231] on icon at bounding box center [505, 235] width 8 height 8
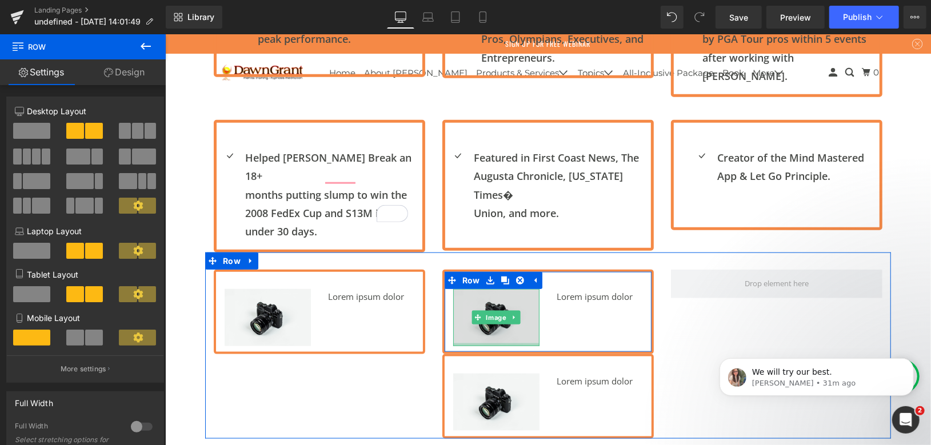
scroll to position [720, 0]
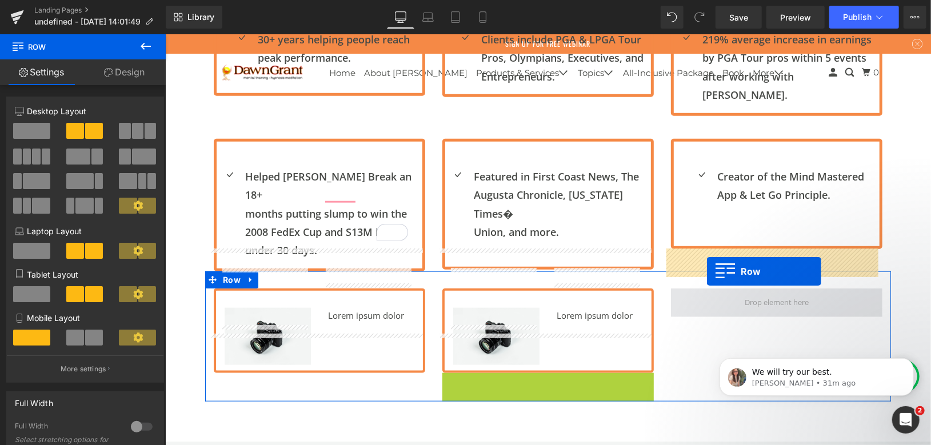
drag, startPoint x: 447, startPoint y: 345, endPoint x: 706, endPoint y: 271, distance: 269.8
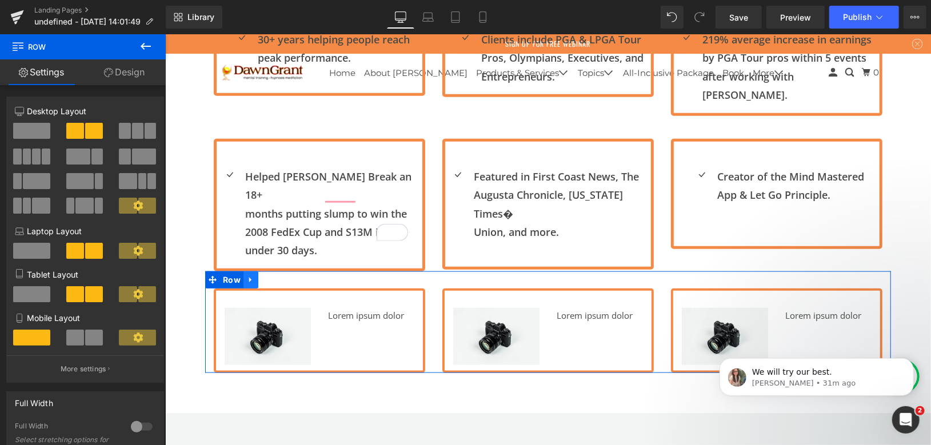
click at [249, 277] on icon at bounding box center [250, 279] width 2 height 5
click at [263, 275] on icon at bounding box center [265, 279] width 8 height 9
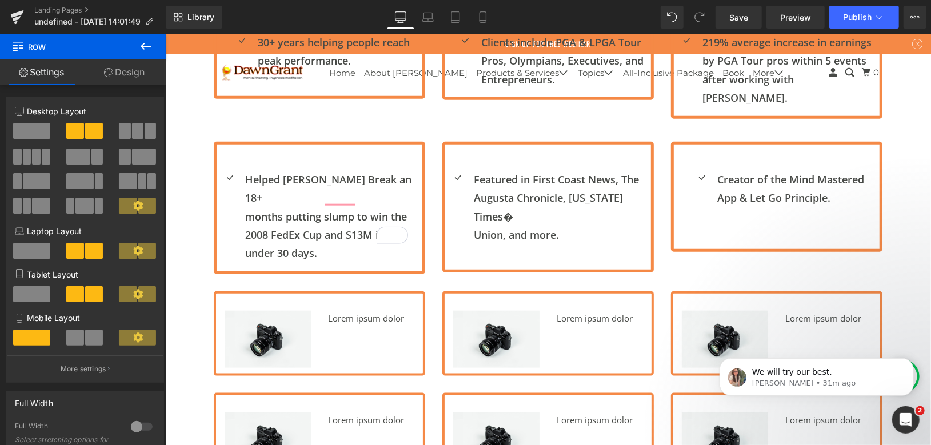
scroll to position [653, 0]
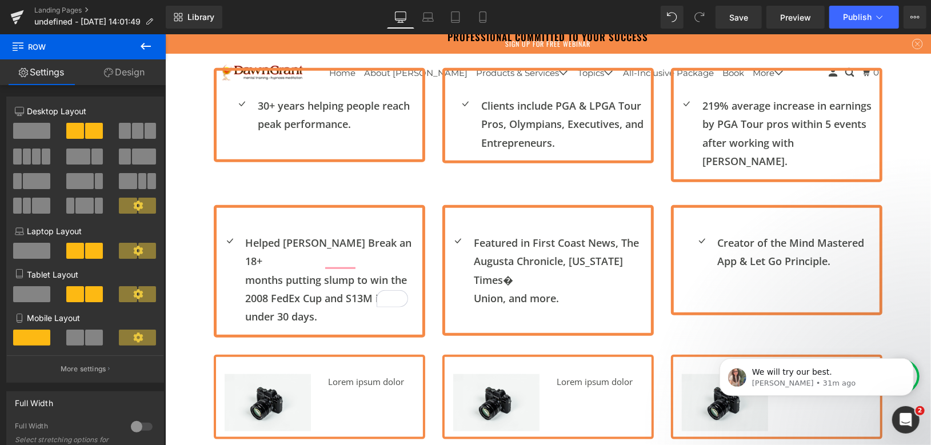
click at [309, 107] on span "Text Block" at bounding box center [328, 114] width 38 height 14
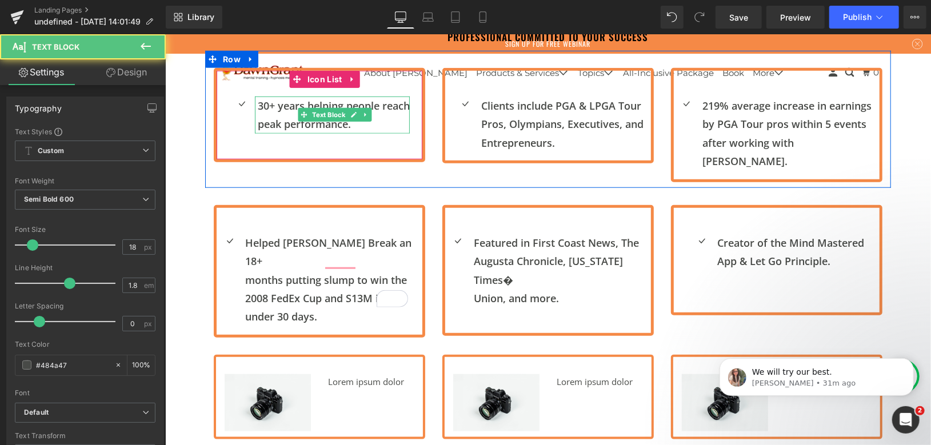
click at [362, 121] on p "peak performance." at bounding box center [333, 123] width 152 height 18
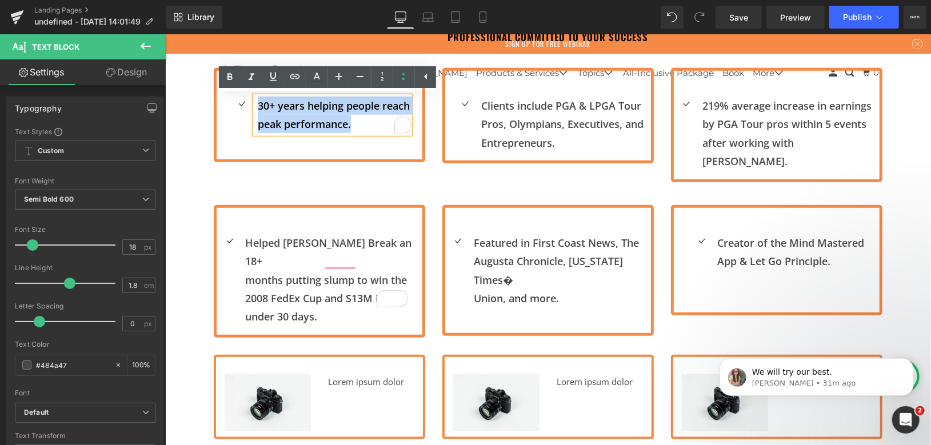
drag, startPoint x: 352, startPoint y: 121, endPoint x: 252, endPoint y: 99, distance: 102.5
click at [254, 99] on div "30+ years helping people reach peak performance." at bounding box center [331, 114] width 155 height 37
copy div "30+ years helping people reach peak performance."
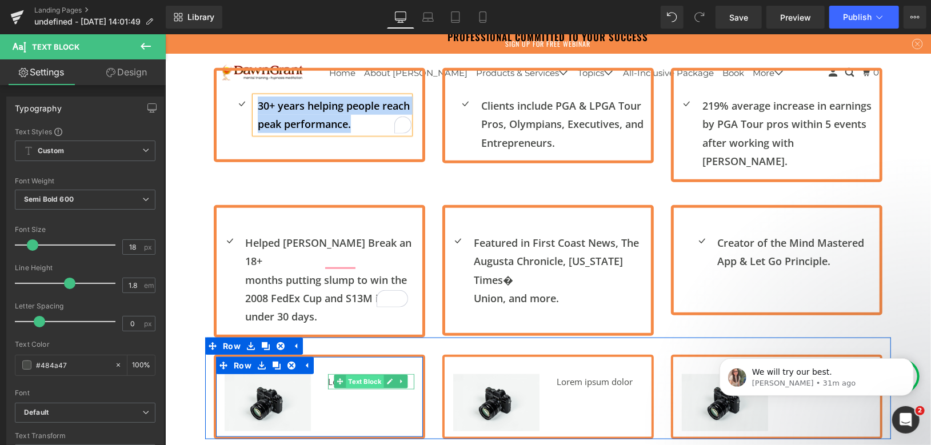
click at [347, 375] on span "Text Block" at bounding box center [365, 382] width 38 height 14
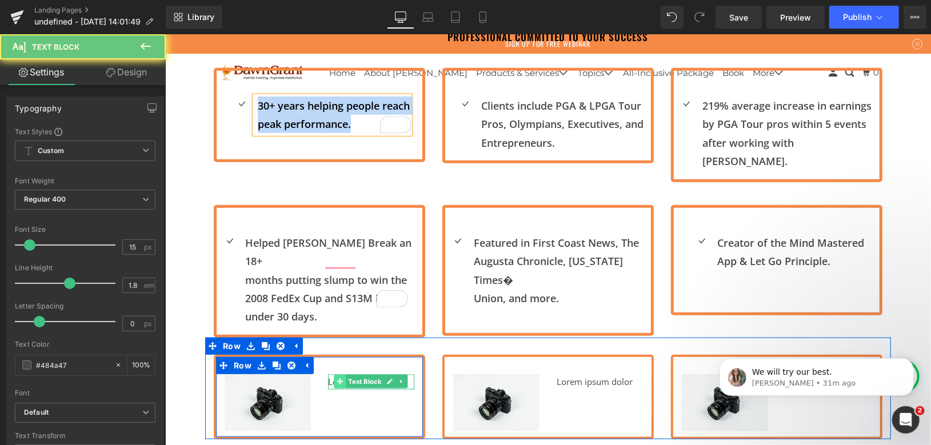
click at [334, 374] on span at bounding box center [340, 381] width 12 height 14
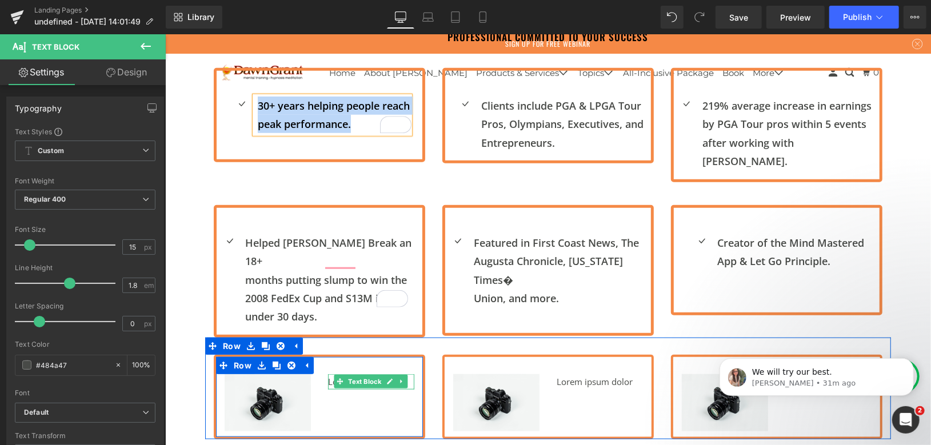
click at [327, 374] on div at bounding box center [328, 381] width 3 height 15
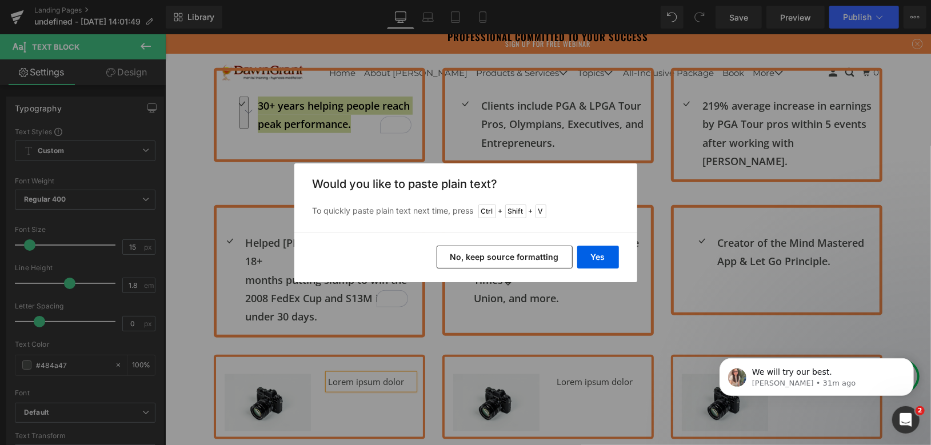
click at [547, 262] on button "No, keep source formatting" at bounding box center [505, 257] width 136 height 23
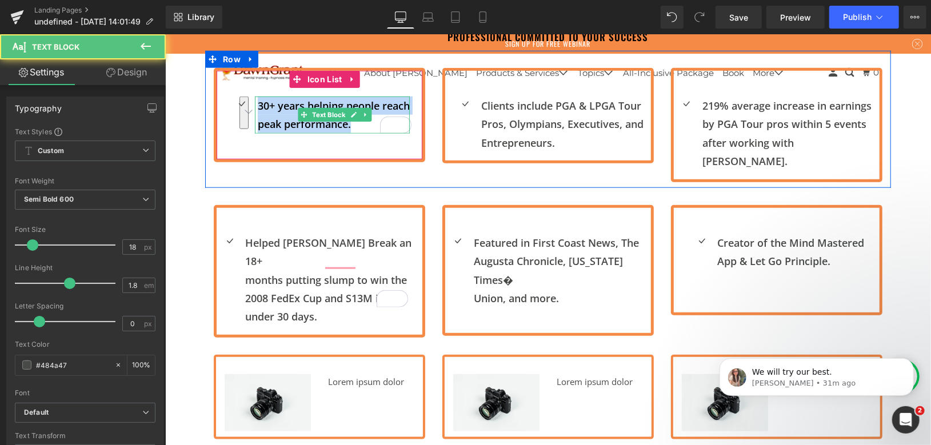
drag, startPoint x: 353, startPoint y: 125, endPoint x: 251, endPoint y: 110, distance: 102.8
click at [254, 110] on div "30+ years helping people reach peak performance." at bounding box center [331, 114] width 155 height 37
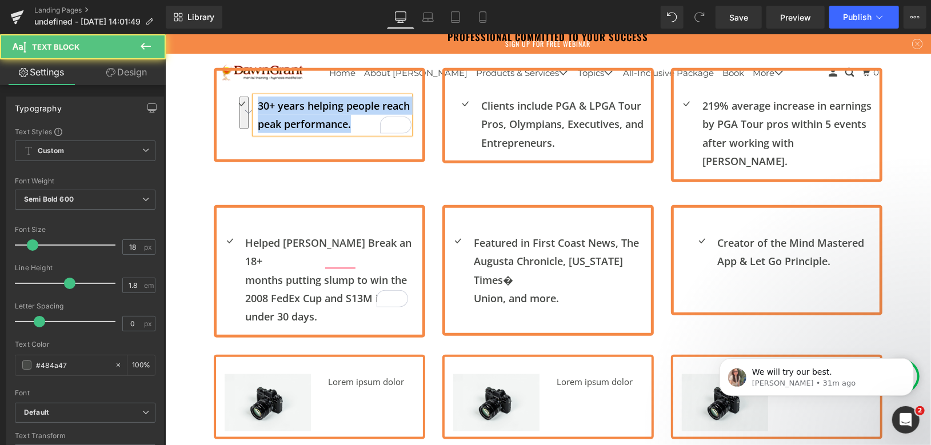
copy div "30+ years helping people reach peak performance."
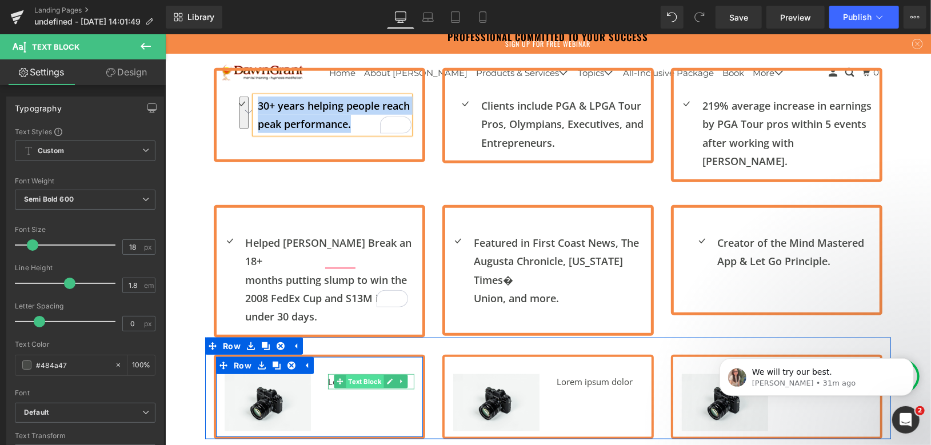
click at [356, 374] on span "Text Block" at bounding box center [365, 381] width 38 height 14
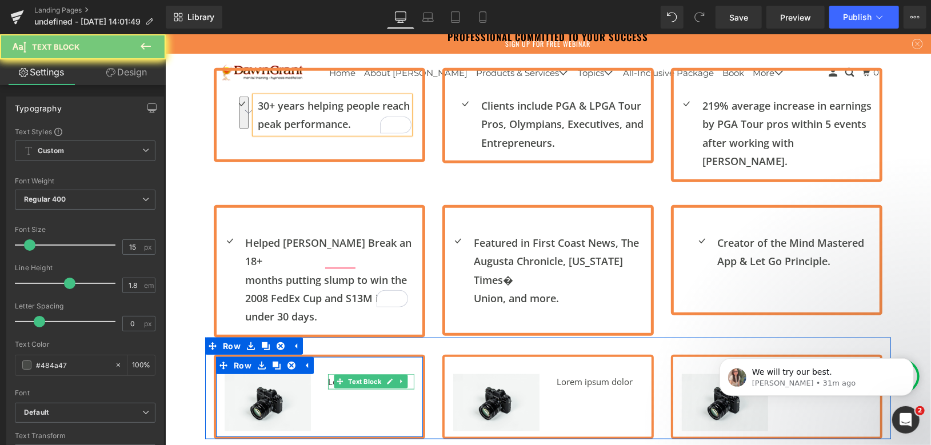
click at [327, 374] on p "Lorem ipsum dolor" at bounding box center [370, 381] width 86 height 15
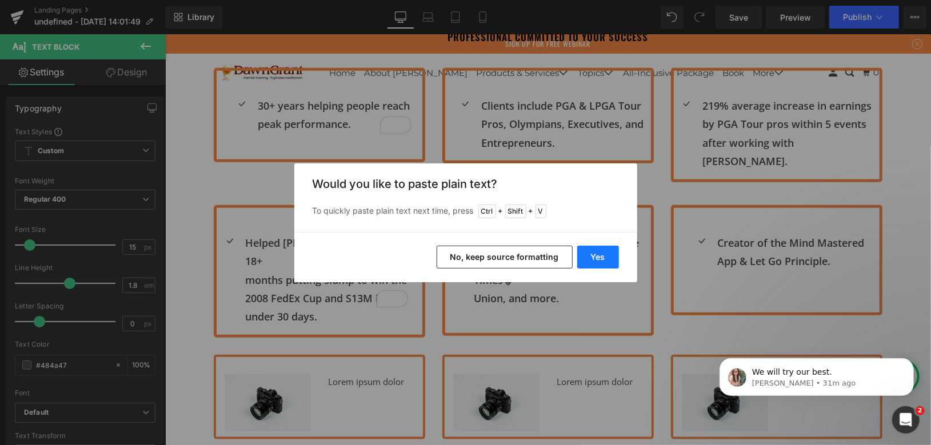
click at [600, 255] on button "Yes" at bounding box center [598, 257] width 42 height 23
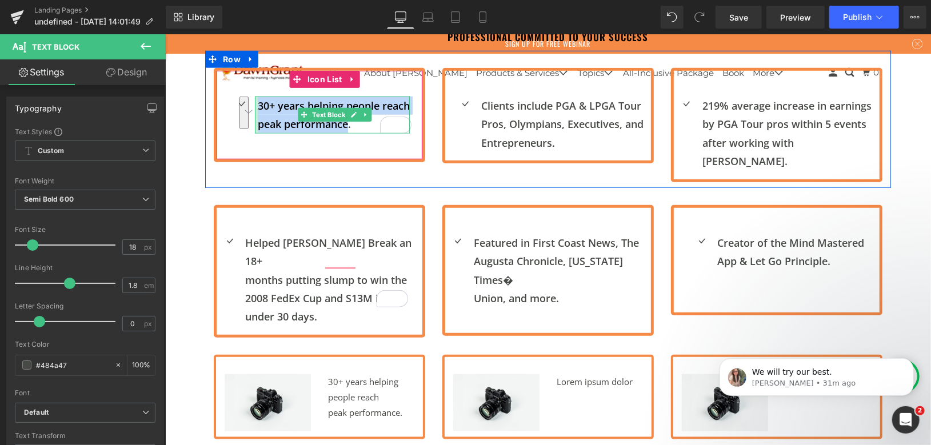
drag, startPoint x: 343, startPoint y: 127, endPoint x: 251, endPoint y: 107, distance: 94.2
click at [254, 107] on div "30+ years helping people reach peak performance. Text Block" at bounding box center [331, 114] width 155 height 37
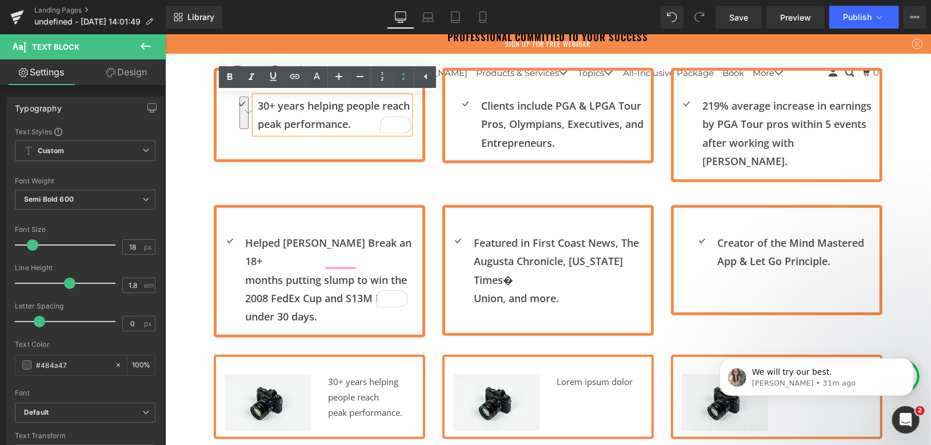
click at [348, 130] on p "peak performance." at bounding box center [333, 123] width 152 height 18
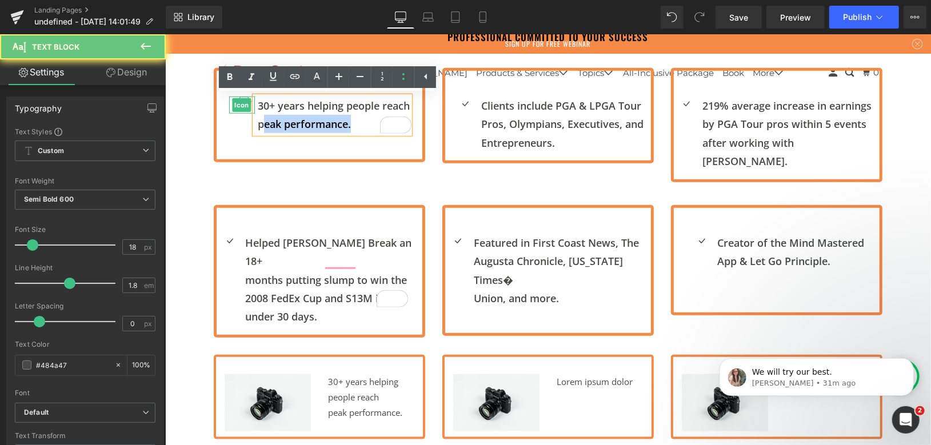
drag, startPoint x: 348, startPoint y: 129, endPoint x: 244, endPoint y: 109, distance: 106.0
click at [244, 109] on li "Icon 30+ years helping people reach peak performance. Text Block" at bounding box center [319, 114] width 181 height 37
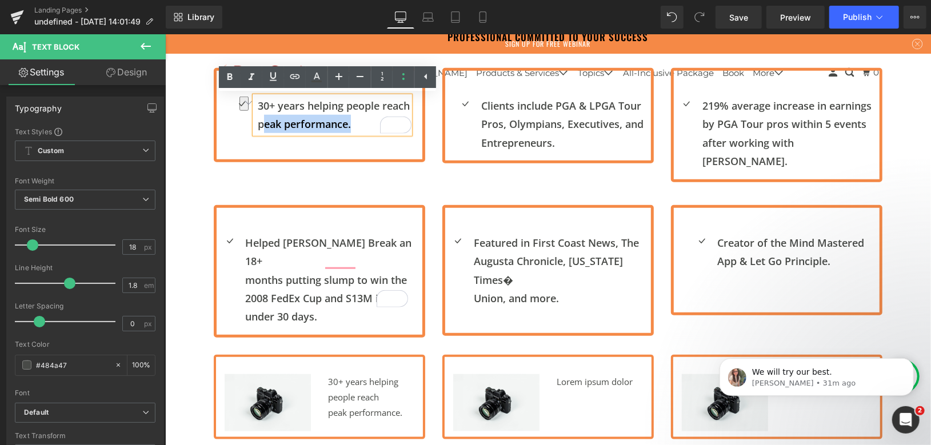
click at [342, 115] on p "peak performance." at bounding box center [333, 123] width 152 height 18
drag, startPoint x: 348, startPoint y: 125, endPoint x: 250, endPoint y: 102, distance: 99.7
click at [254, 102] on div "30+ years helping people reach peak performance." at bounding box center [331, 114] width 155 height 37
copy div "30+ years helping people reach peak performance."
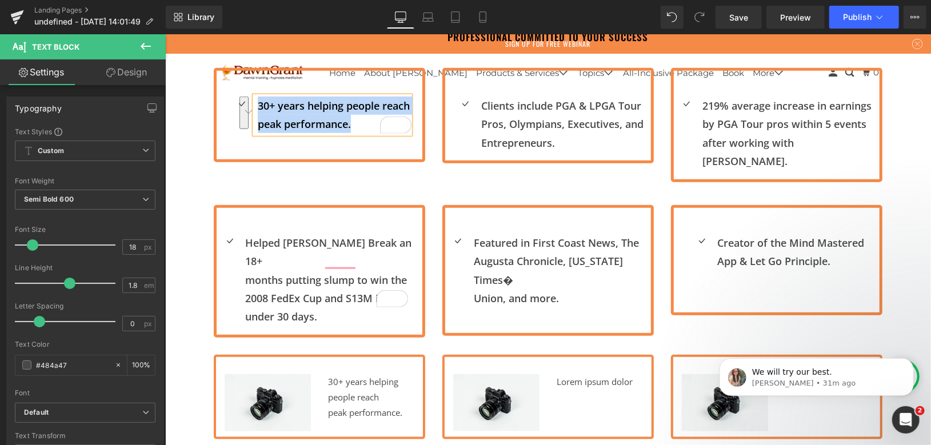
click at [341, 405] on p "peak performance." at bounding box center [370, 412] width 86 height 15
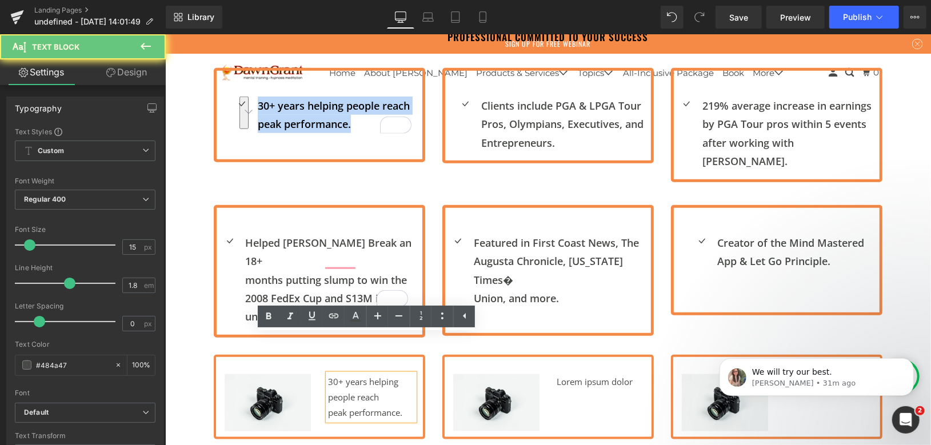
click at [341, 405] on p "peak performance." at bounding box center [370, 412] width 86 height 15
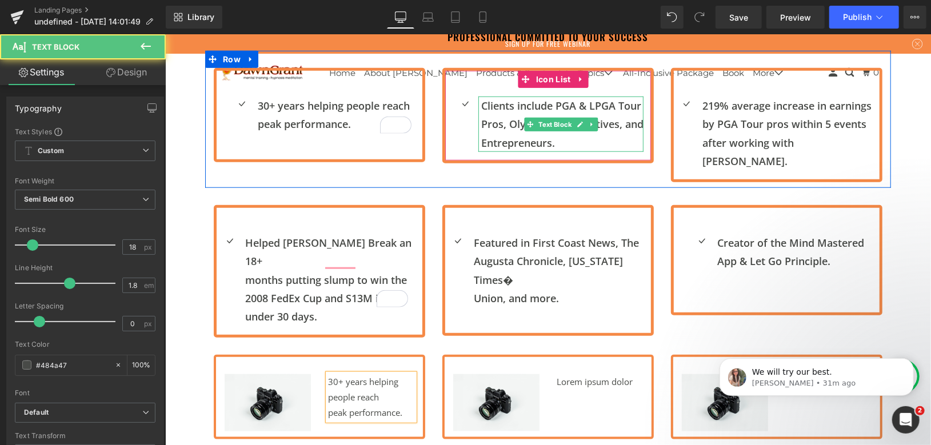
drag, startPoint x: 561, startPoint y: 143, endPoint x: 550, endPoint y: 140, distance: 11.2
click at [550, 140] on p "Entrepreneurs." at bounding box center [562, 142] width 162 height 18
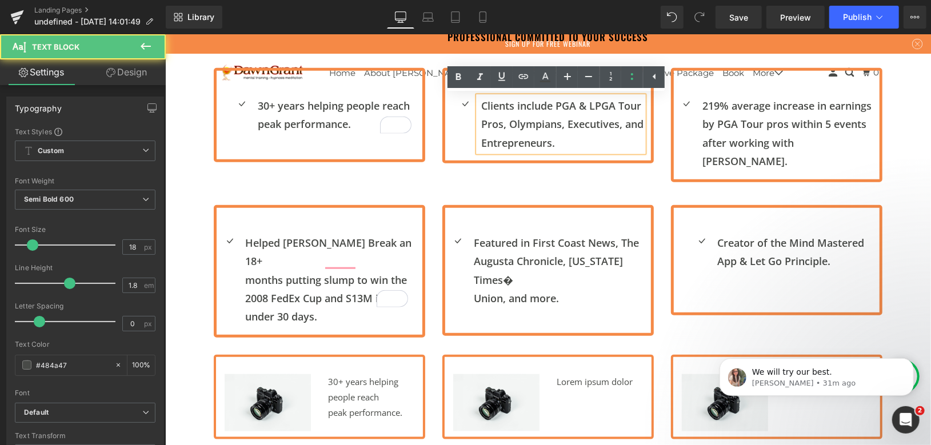
click at [550, 140] on p "Entrepreneurs." at bounding box center [562, 142] width 162 height 18
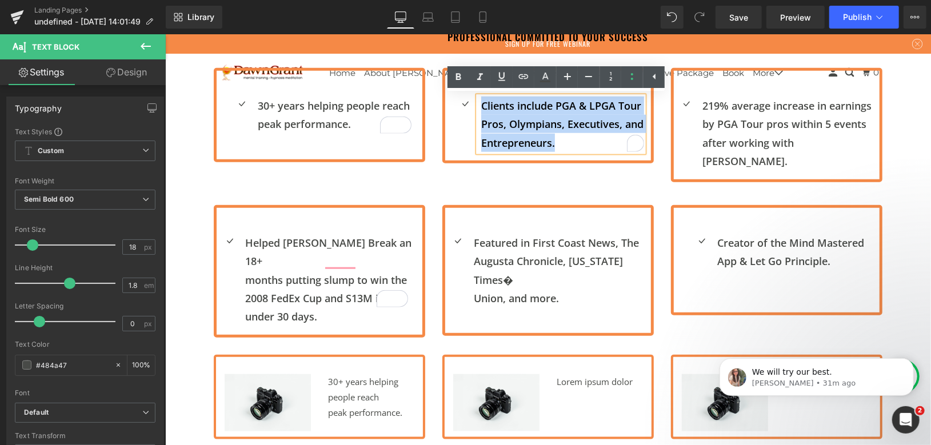
drag, startPoint x: 550, startPoint y: 140, endPoint x: 473, endPoint y: 105, distance: 84.9
click at [478, 105] on div "Clients include PGA & LPGA Tour Pros, Olympians, Executives, and Entrepreneurs." at bounding box center [560, 123] width 165 height 55
copy div "Clients include PGA & LPGA Tour Pros, Olympians, Executives, and Entrepreneurs."
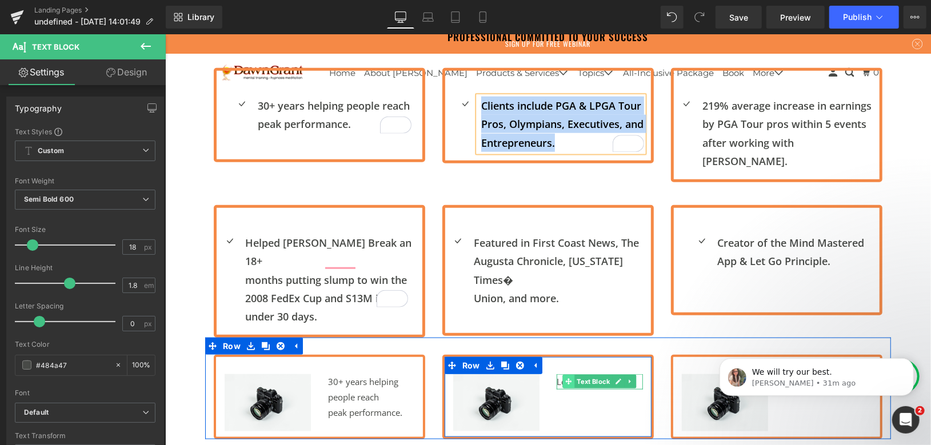
click at [565, 378] on icon at bounding box center [568, 381] width 6 height 7
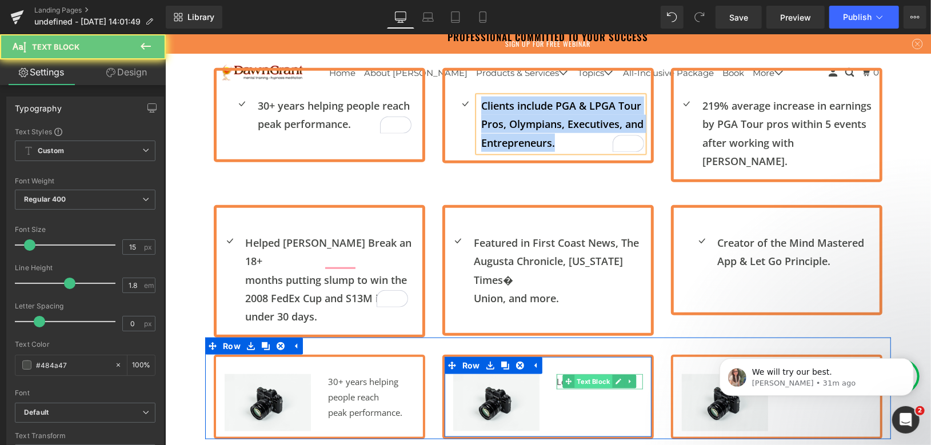
click at [595, 374] on span "Text Block" at bounding box center [593, 381] width 38 height 14
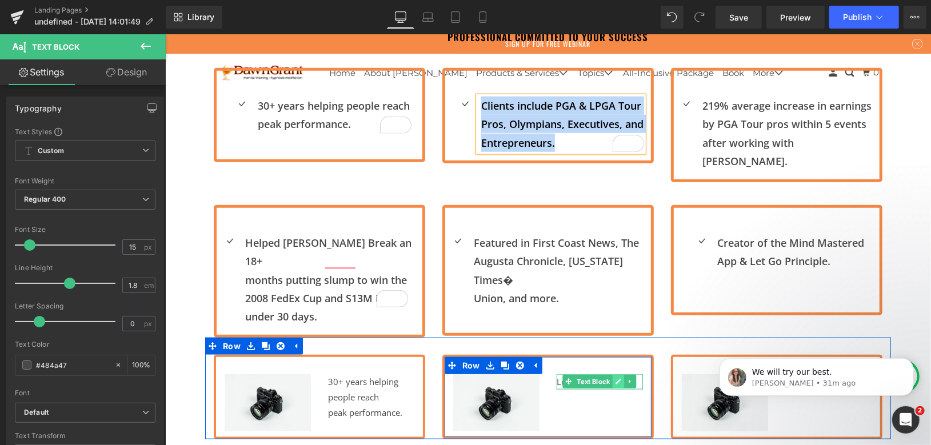
click at [616, 378] on icon at bounding box center [619, 381] width 6 height 6
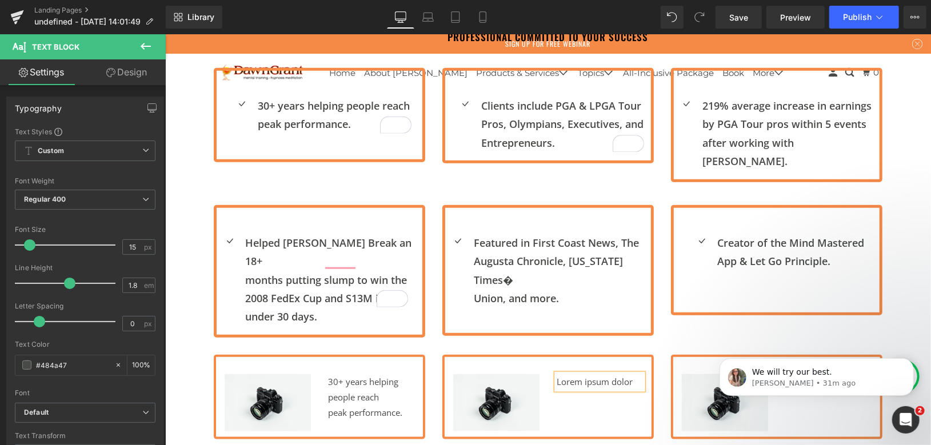
click at [601, 374] on p "Lorem ipsum dolor" at bounding box center [599, 381] width 86 height 15
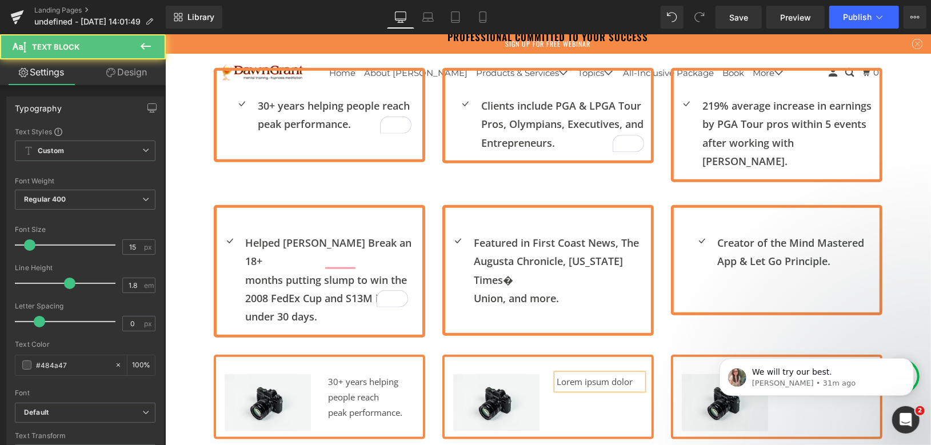
paste div
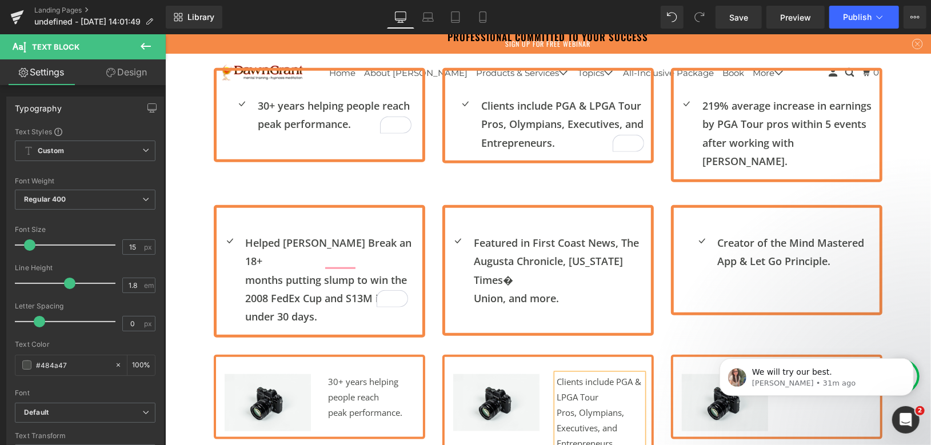
click at [746, 91] on div "Icon 219% average increase in earnings by PGA Tour pros within 5 events after w…" at bounding box center [775, 124] width 211 height 114
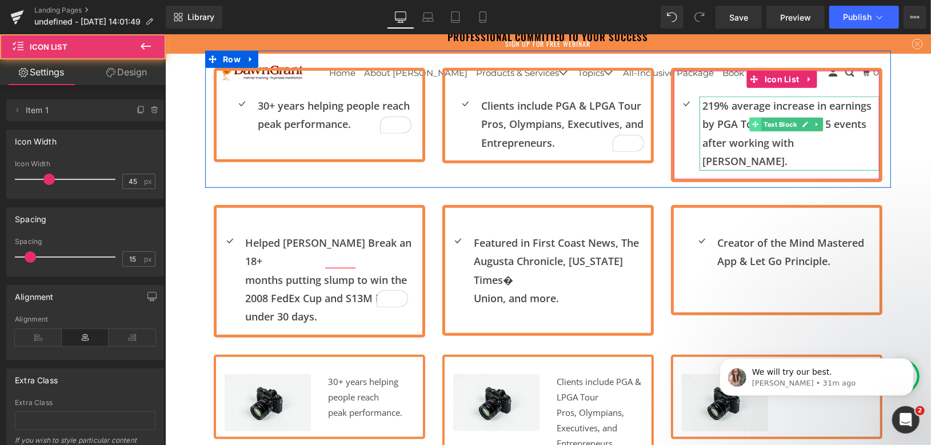
click at [749, 118] on span at bounding box center [755, 124] width 12 height 14
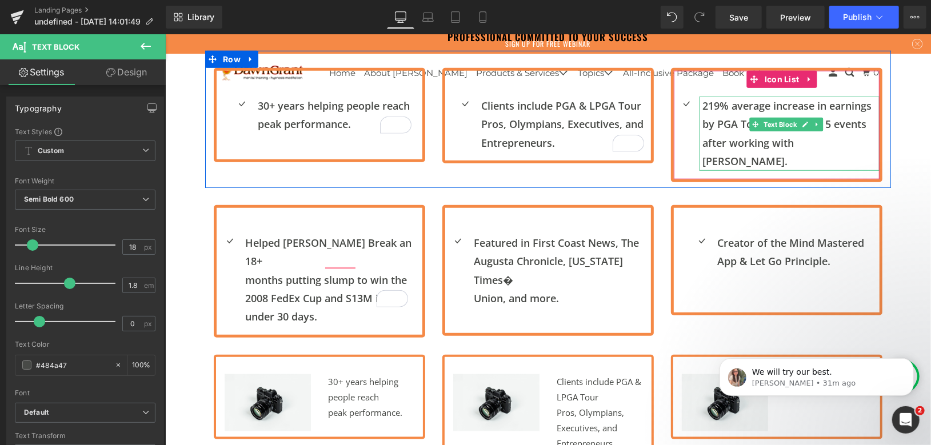
click at [709, 115] on p "by PGA Tour pros within 5 events" at bounding box center [790, 123] width 177 height 18
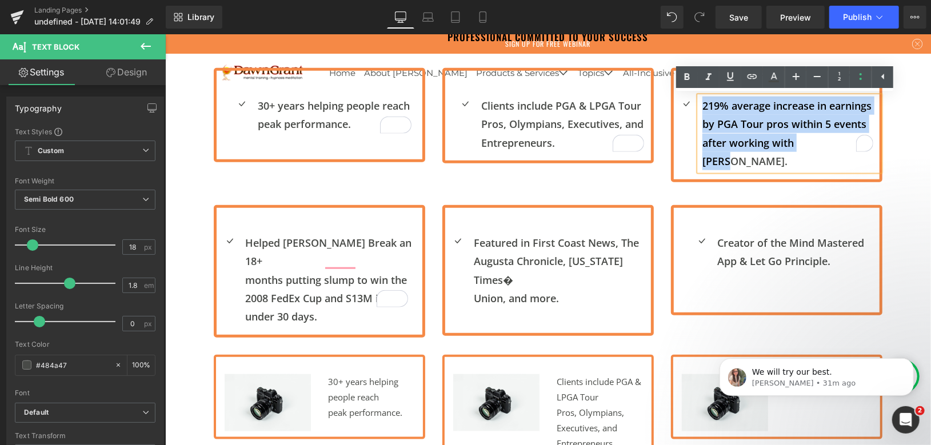
drag, startPoint x: 830, startPoint y: 143, endPoint x: 700, endPoint y: 105, distance: 135.4
click at [700, 105] on div "219% average increase in earnings by PGA Tour pros within 5 events after workin…" at bounding box center [789, 133] width 180 height 74
copy div "219% average increase in earnings by PGA Tour pros within 5 events after workin…"
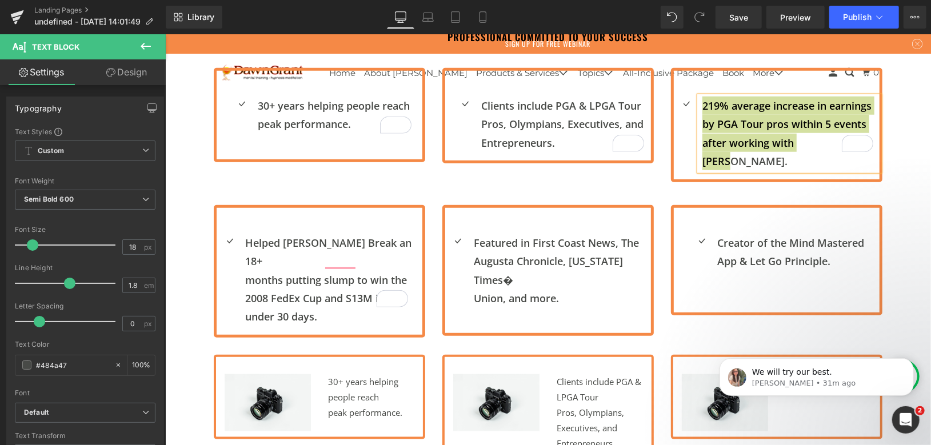
click at [788, 338] on body "We will try our best. Ann • 31m ago" at bounding box center [815, 373] width 219 height 71
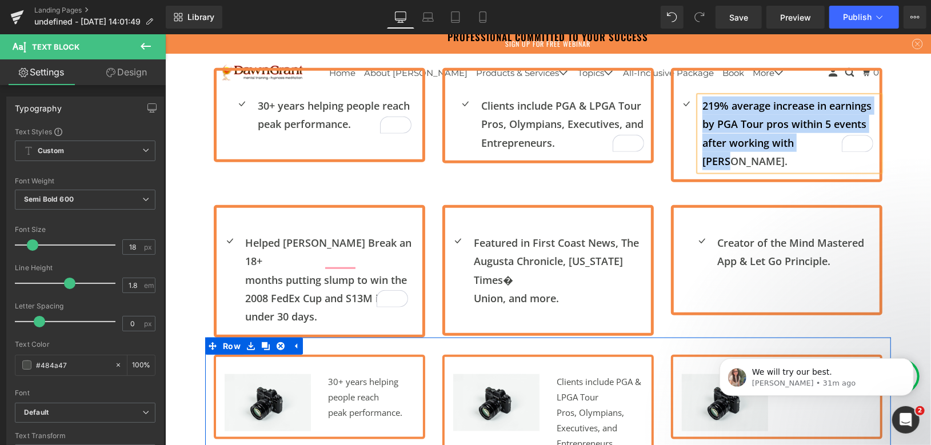
click at [637, 374] on div "Clients include PGA & LPGA Tour Pros, Olympians, Executives, and Entrepreneur…" at bounding box center [599, 412] width 103 height 77
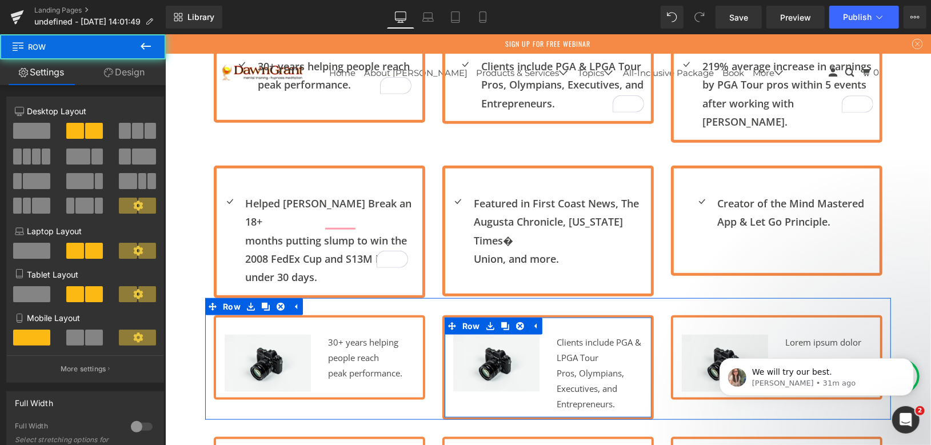
scroll to position [717, 0]
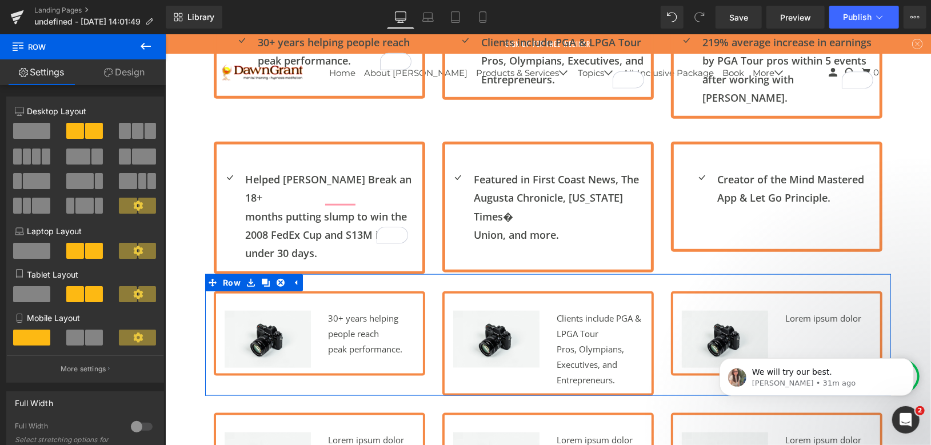
click at [803, 311] on span "Text Block" at bounding box center [822, 318] width 38 height 14
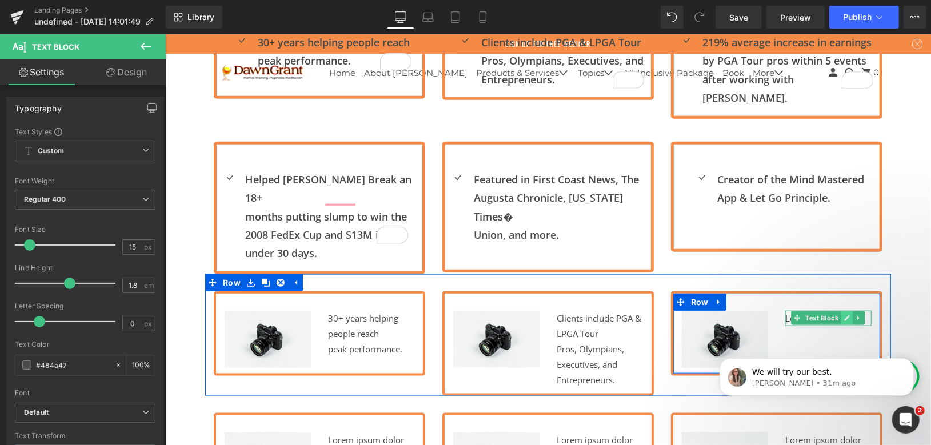
click at [844, 315] on icon at bounding box center [847, 318] width 6 height 6
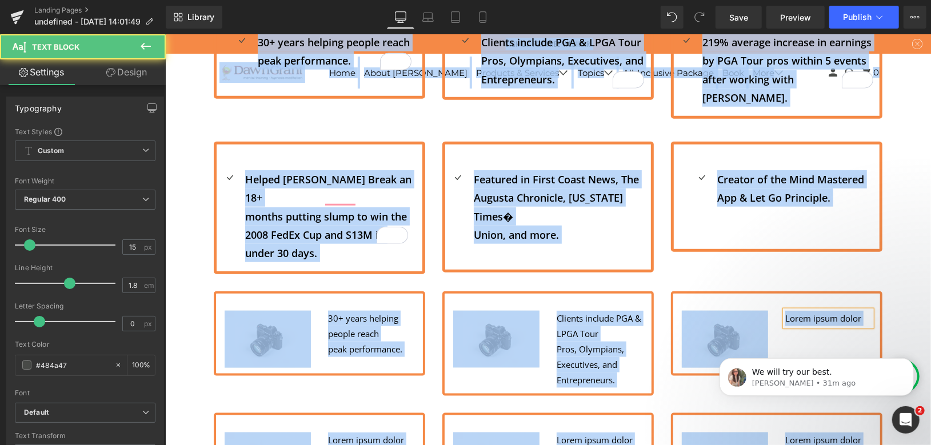
click at [813, 310] on p "Lorem ipsum dolor" at bounding box center [828, 317] width 86 height 15
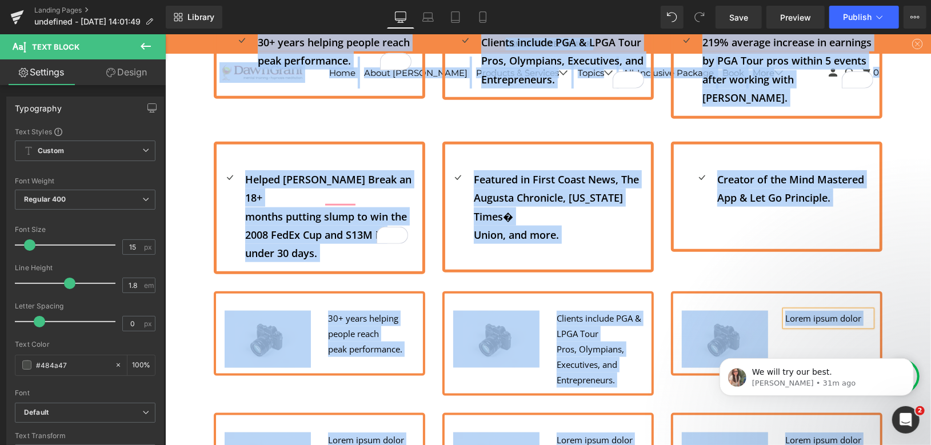
paste div
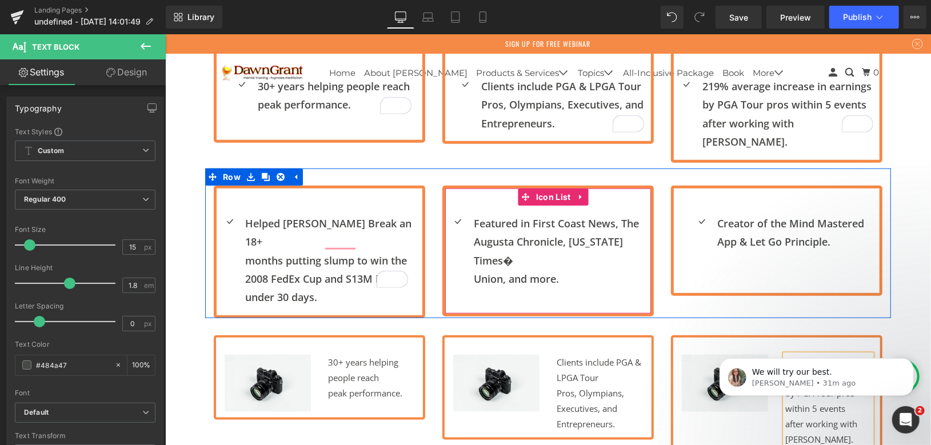
scroll to position [653, 0]
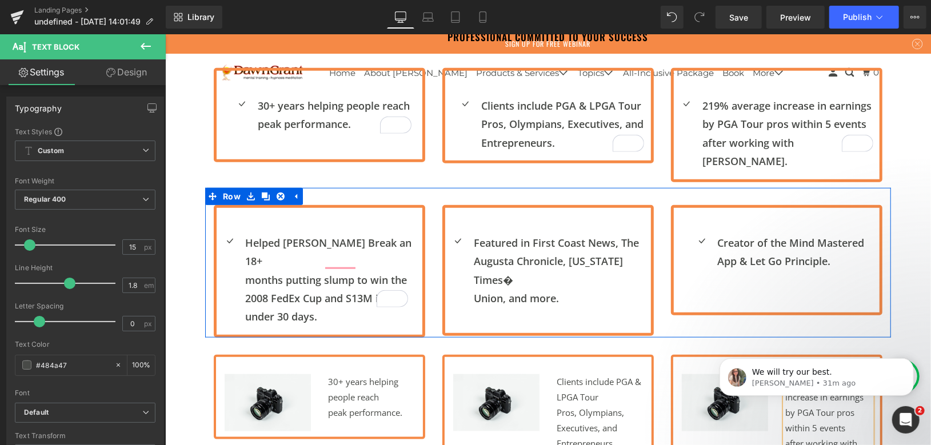
click at [302, 270] on p "months putting slump to win the" at bounding box center [333, 279] width 177 height 18
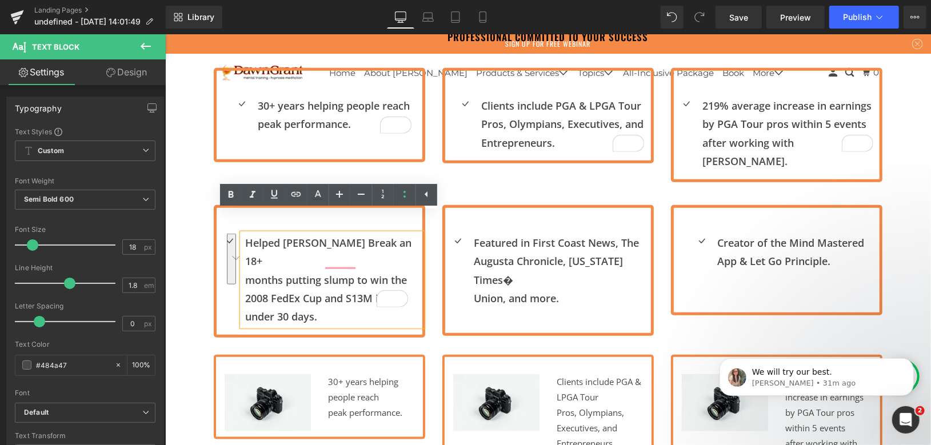
drag, startPoint x: 326, startPoint y: 277, endPoint x: 246, endPoint y: 229, distance: 93.8
click at [246, 233] on div "Helped Vijay Sing Break an 18+ months putting slump to win the 2008 FedEx Cup a…" at bounding box center [332, 279] width 180 height 93
copy div "Helped Vijay Sing Break an 18+ months putting slump to win the 2008 FedEx Cup a…"
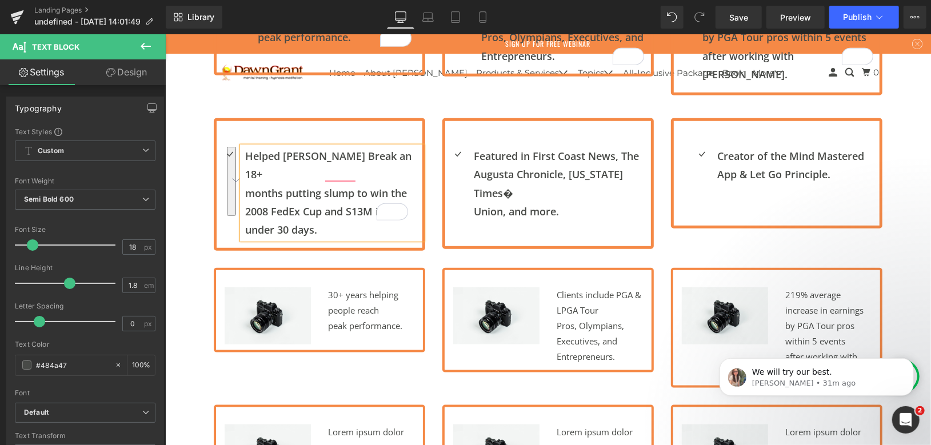
scroll to position [844, 0]
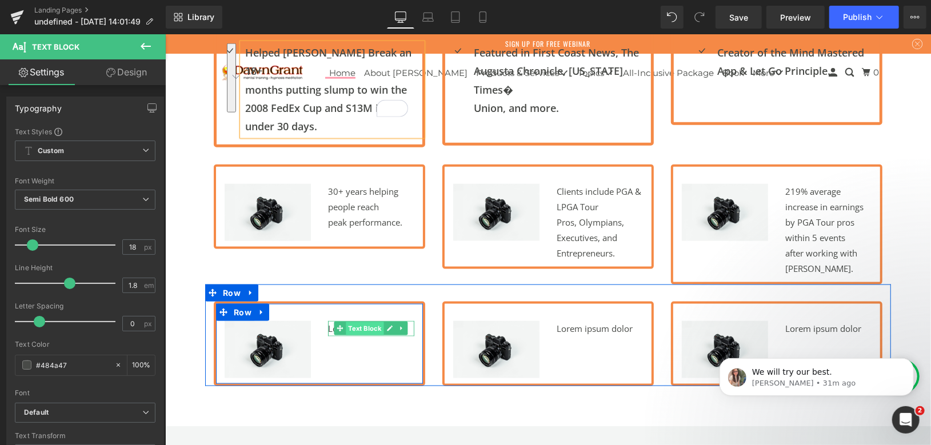
click at [348, 322] on span "Text Block" at bounding box center [365, 329] width 38 height 14
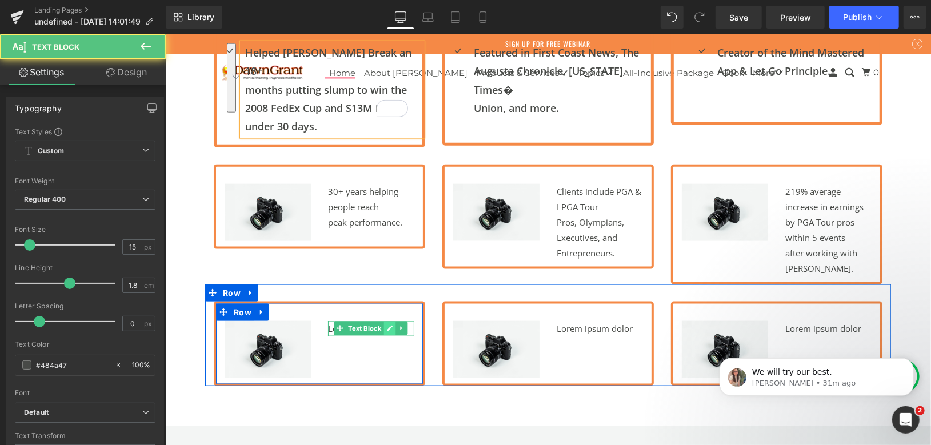
click at [387, 325] on icon at bounding box center [390, 328] width 6 height 6
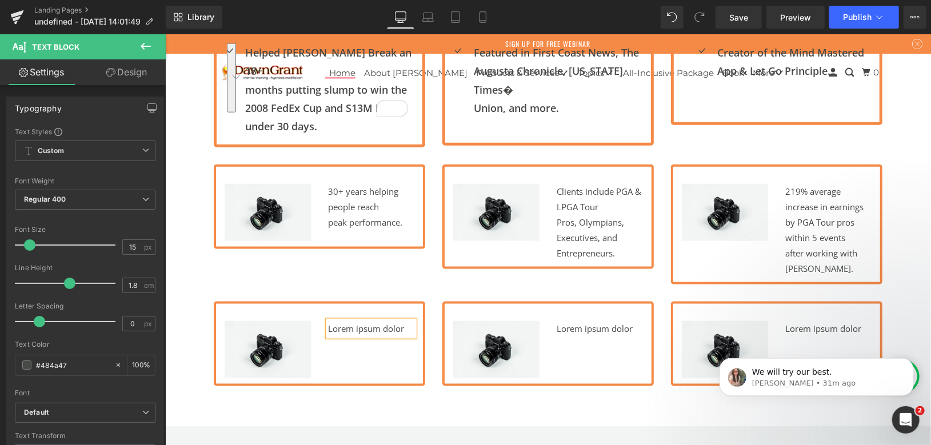
click at [386, 321] on p "Lorem ipsum dolor" at bounding box center [370, 328] width 86 height 15
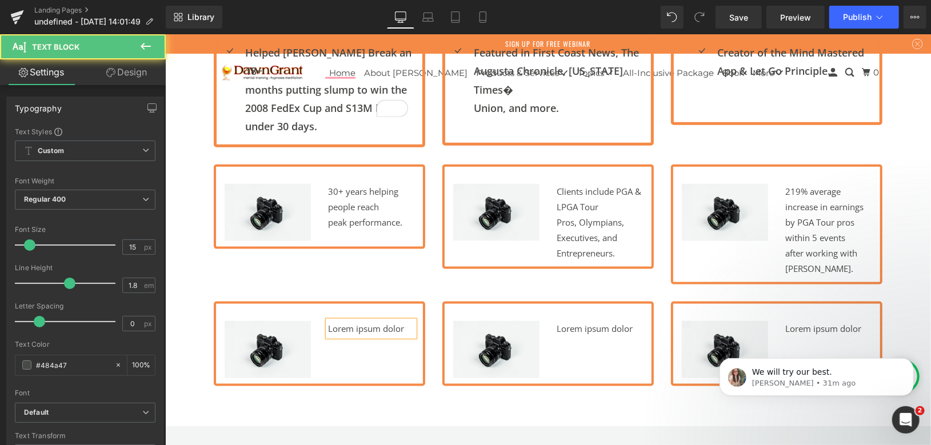
paste div
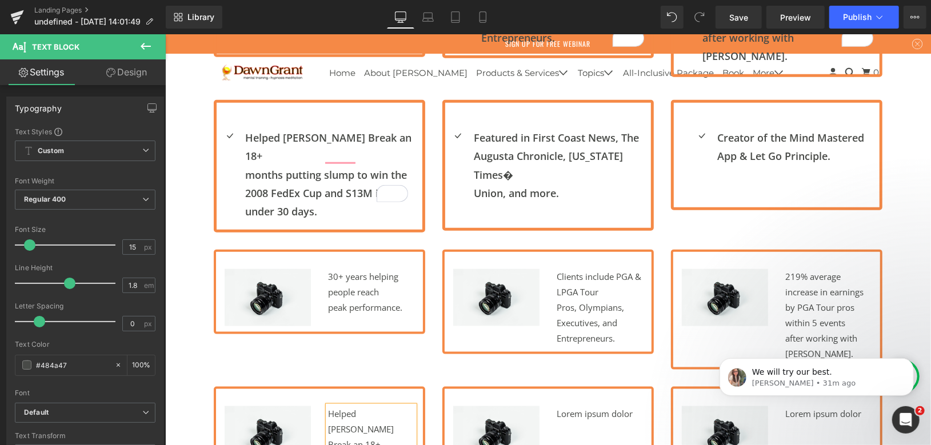
scroll to position [717, 0]
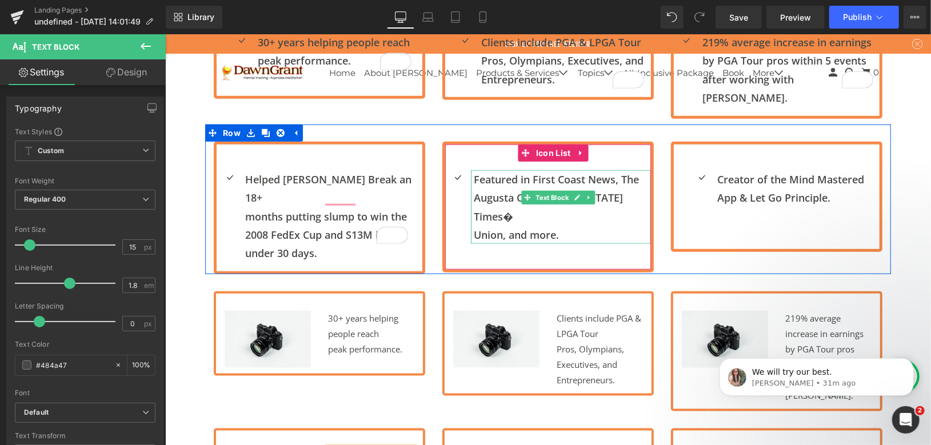
click at [530, 190] on span at bounding box center [527, 197] width 12 height 14
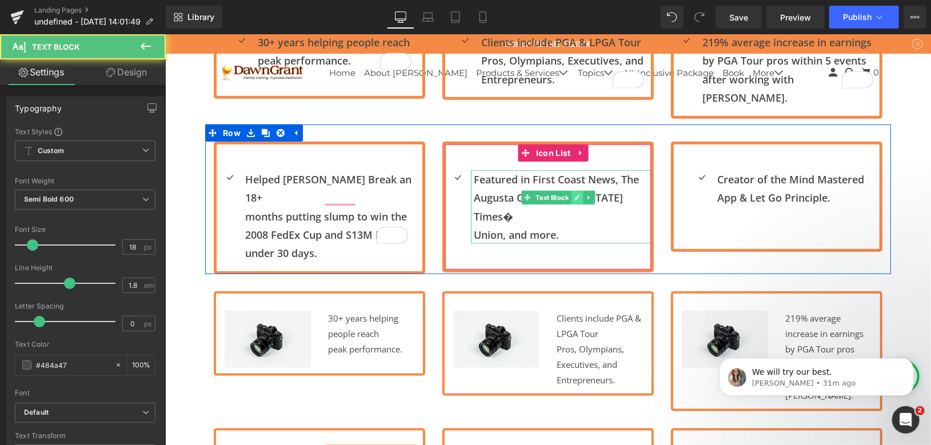
click at [574, 194] on icon at bounding box center [577, 197] width 6 height 7
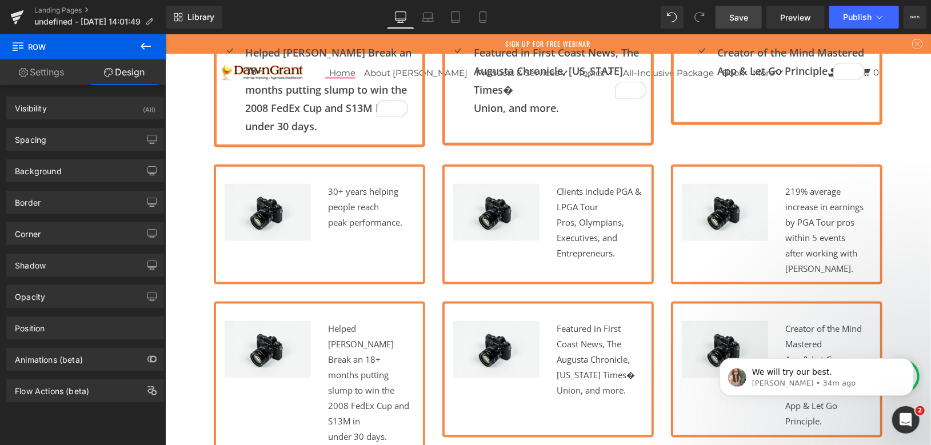
click at [741, 23] on link "Save" at bounding box center [739, 17] width 46 height 23
